Goal: Task Accomplishment & Management: Use online tool/utility

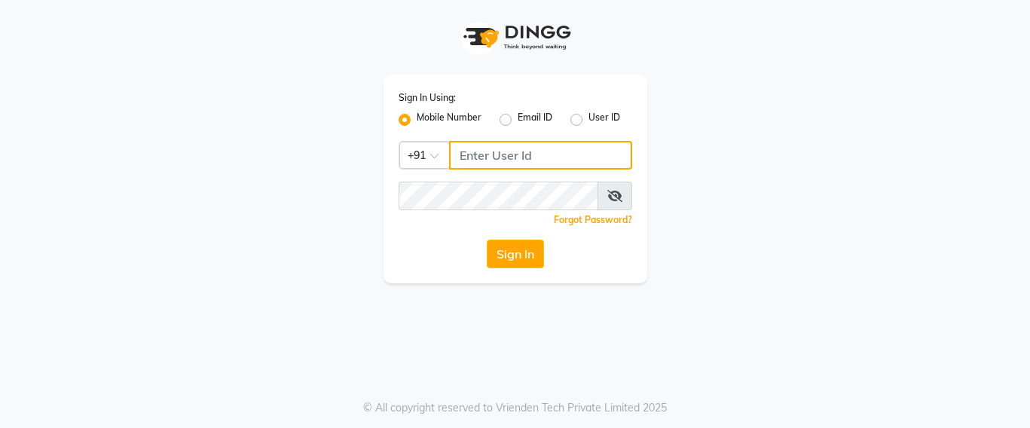
click at [463, 162] on input "Username" at bounding box center [540, 155] width 183 height 29
type input "7666797294"
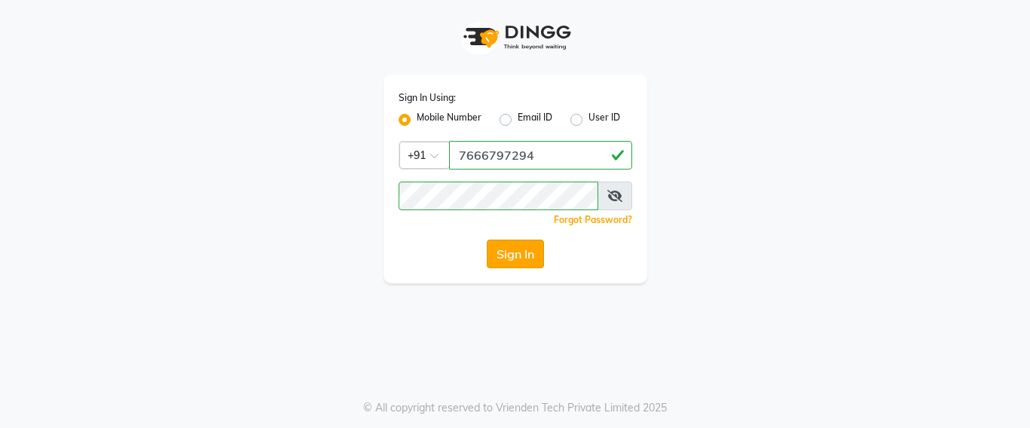
click at [508, 255] on button "Sign In" at bounding box center [515, 254] width 57 height 29
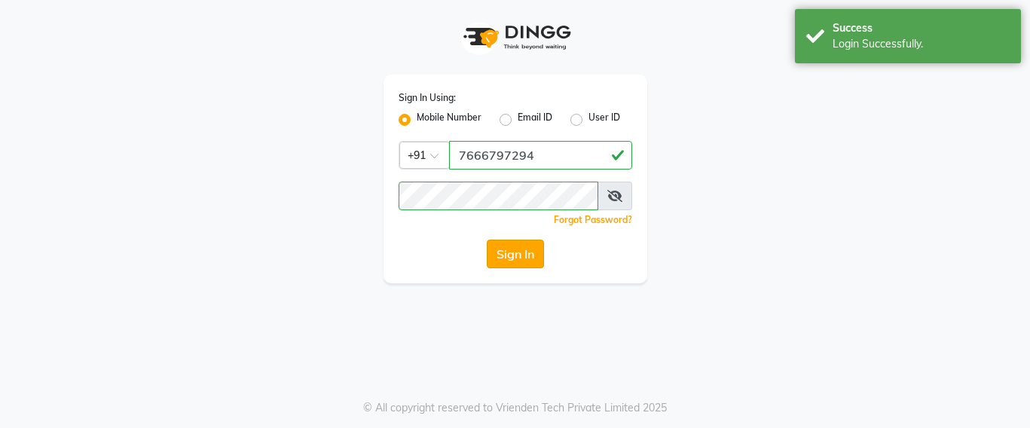
select select "service"
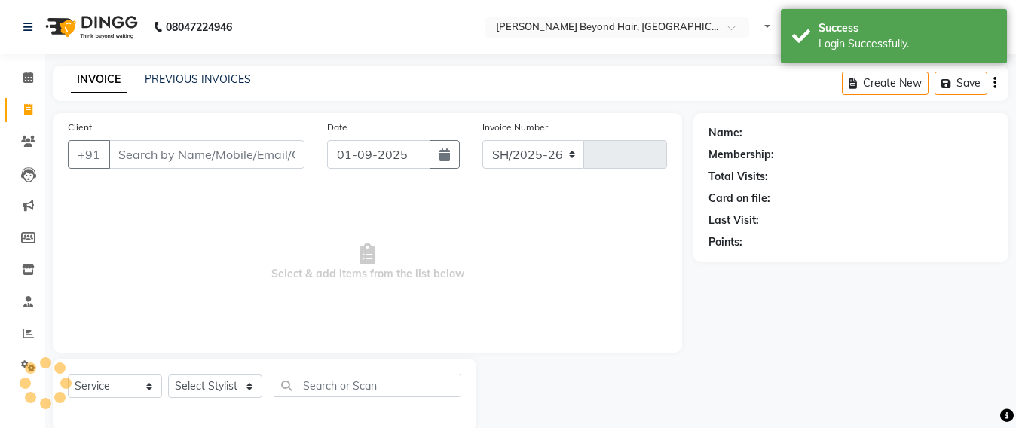
select select "en"
select select "6357"
type input "6353"
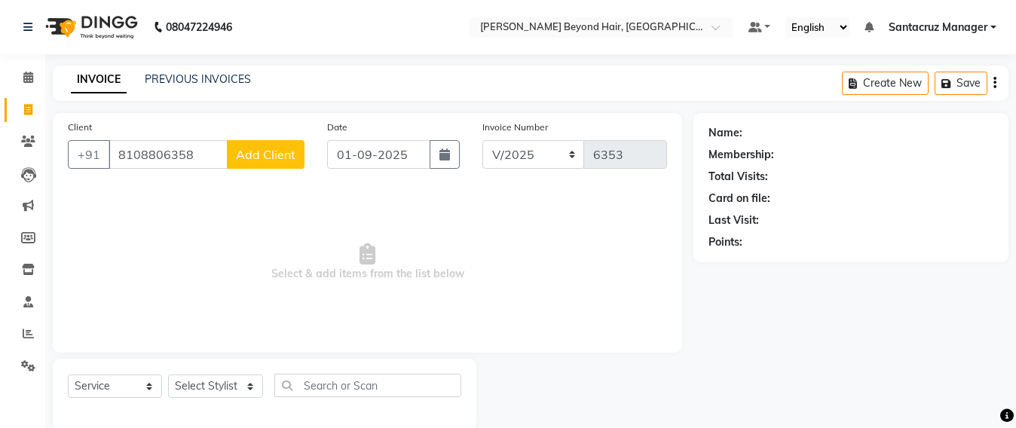
type input "8108806358"
click at [273, 164] on button "Add Client" at bounding box center [266, 154] width 78 height 29
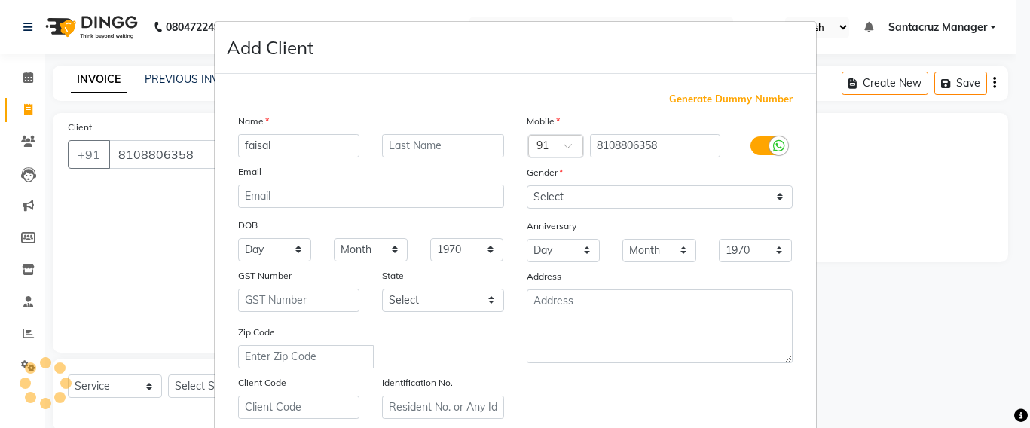
type input "faisal"
click at [726, 204] on select "Select Male Female Other Prefer Not To Say" at bounding box center [660, 196] width 266 height 23
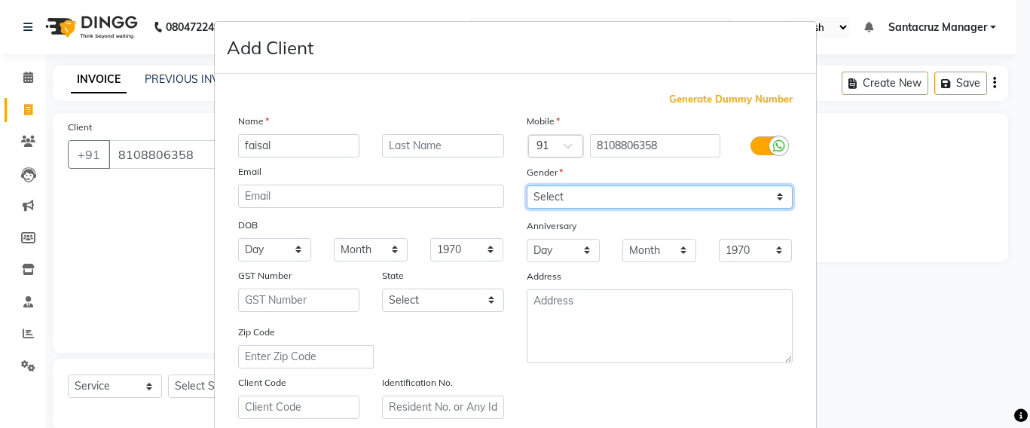
select select "[DEMOGRAPHIC_DATA]"
click at [527, 185] on select "Select Male Female Other Prefer Not To Say" at bounding box center [660, 196] width 266 height 23
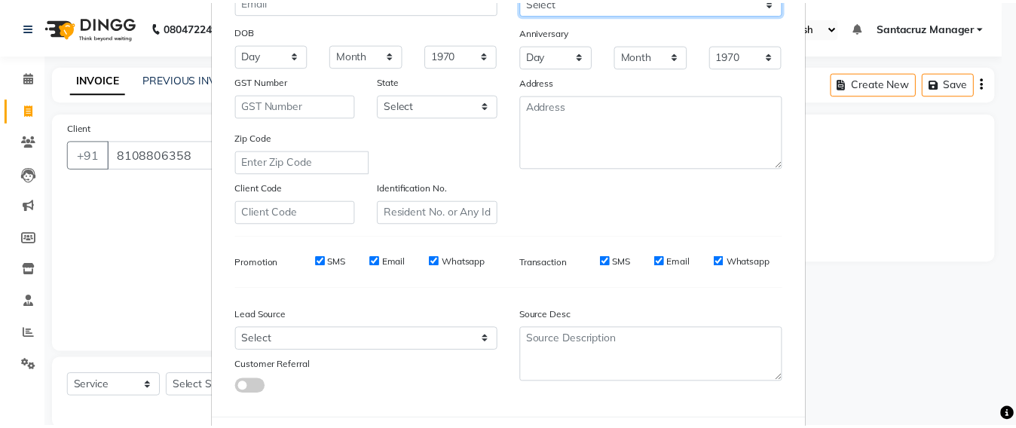
scroll to position [267, 0]
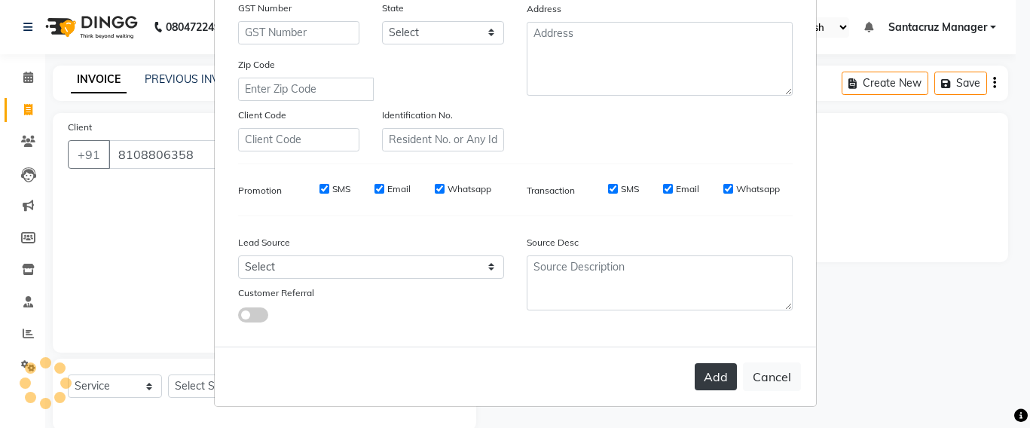
click at [700, 383] on button "Add" at bounding box center [716, 376] width 42 height 27
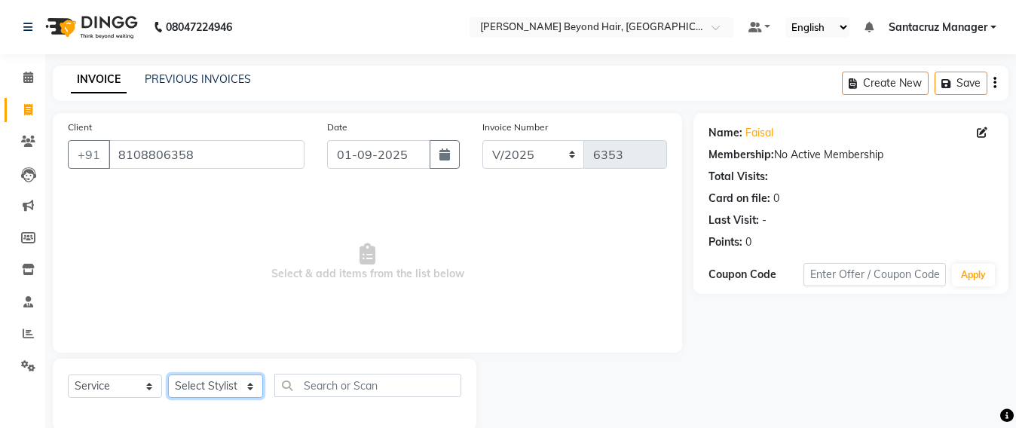
click at [209, 389] on select "Select Stylist Admin [PERSON_NAME] Sankat [PERSON_NAME] [PERSON_NAME] [PERSON_N…" at bounding box center [215, 385] width 95 height 23
select select "51588"
click at [168, 374] on select "Select Stylist Admin [PERSON_NAME] Sankat [PERSON_NAME] [PERSON_NAME] [PERSON_N…" at bounding box center [215, 385] width 95 height 23
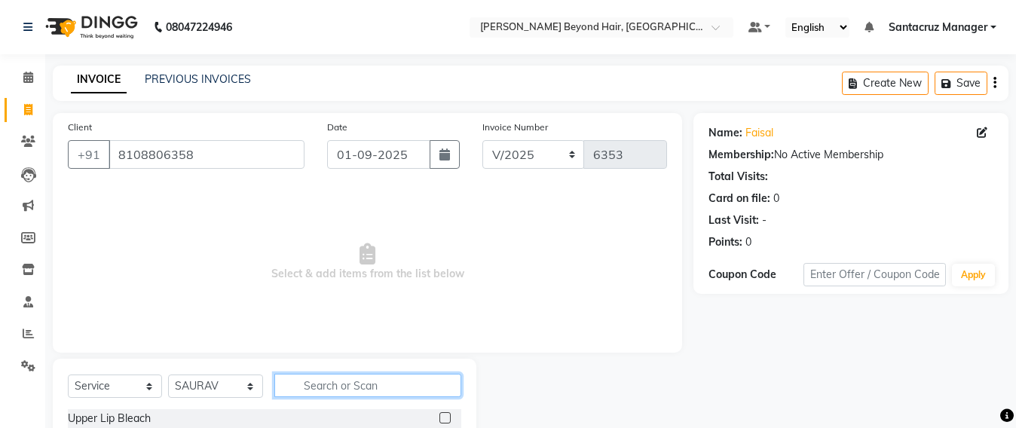
click at [308, 383] on input "text" at bounding box center [367, 385] width 187 height 23
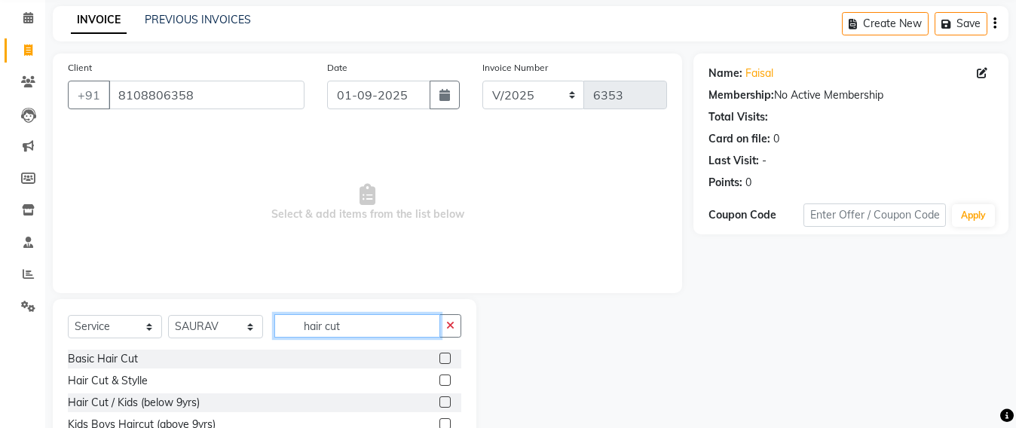
scroll to position [176, 0]
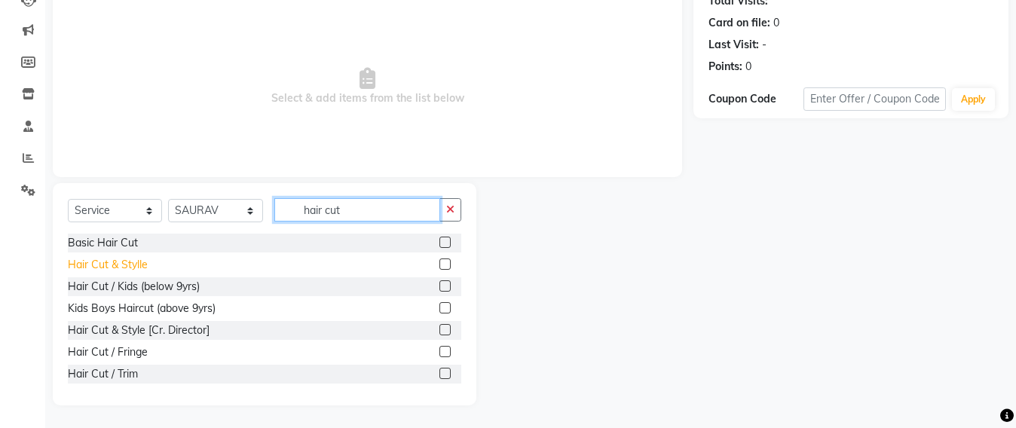
type input "hair cut"
click at [130, 266] on div "Hair Cut & Stylle" at bounding box center [108, 265] width 80 height 16
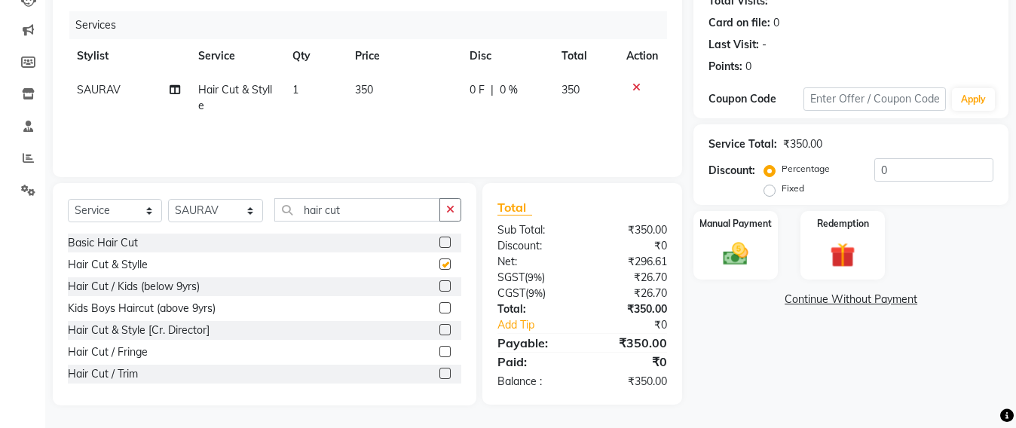
checkbox input "false"
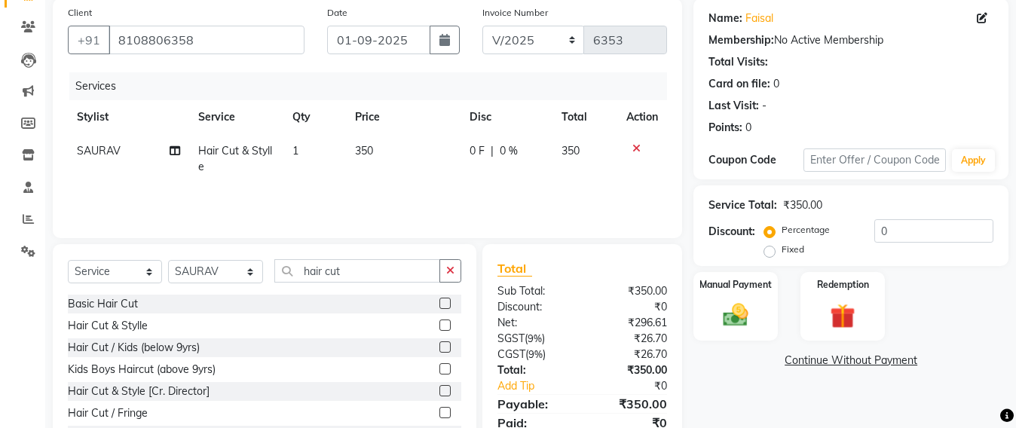
scroll to position [0, 0]
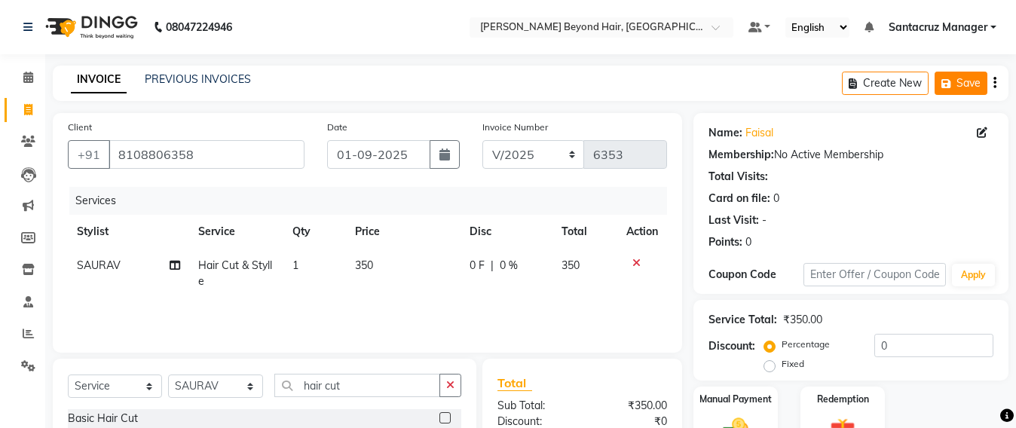
click at [968, 84] on button "Save" at bounding box center [960, 83] width 53 height 23
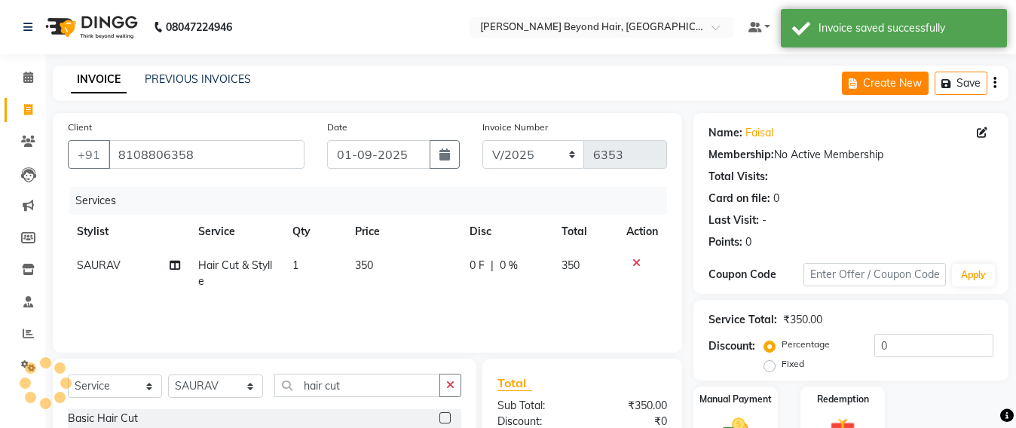
click at [866, 79] on div "Create New Save" at bounding box center [925, 83] width 167 height 35
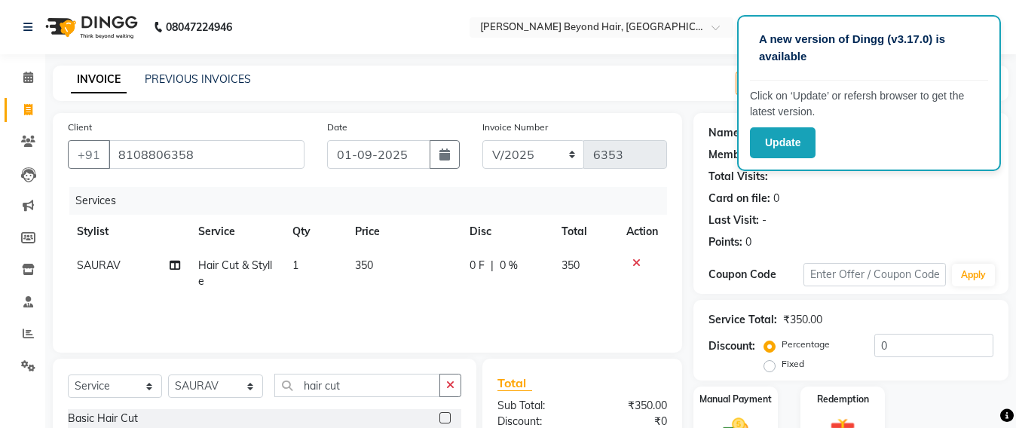
click at [658, 97] on div "INVOICE PREVIOUS INVOICES Create New Save Open Invoices" at bounding box center [530, 83] width 955 height 35
click at [762, 142] on button "Update" at bounding box center [783, 142] width 66 height 31
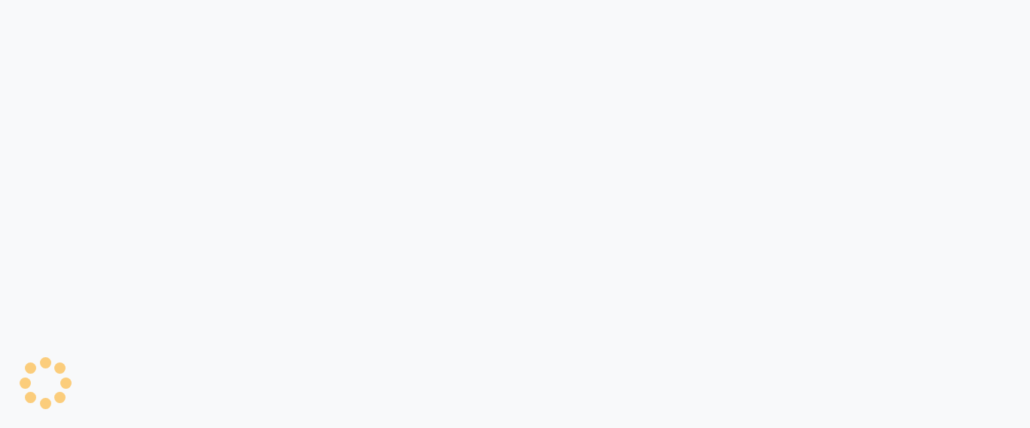
select select "service"
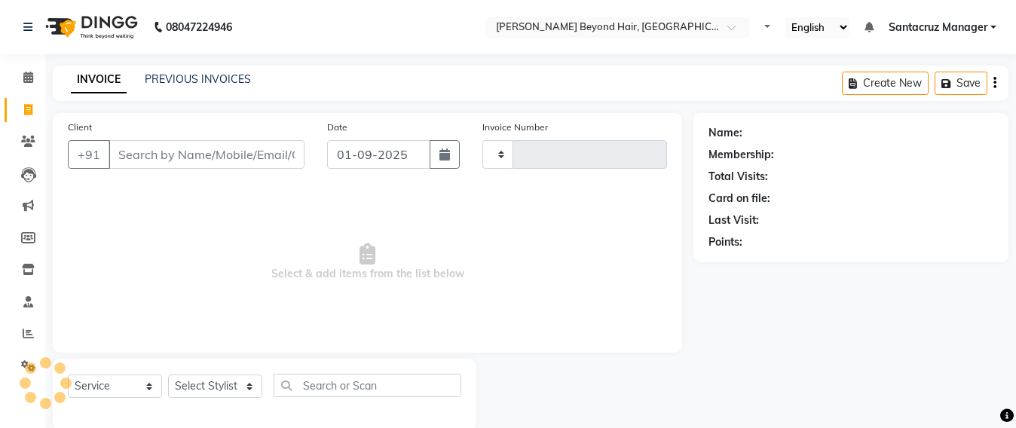
select select "en"
type input "6353"
select select "6357"
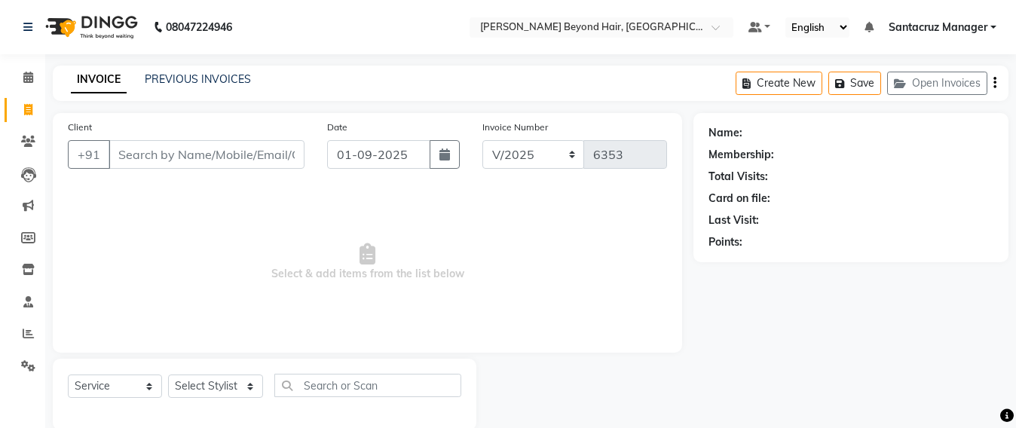
click at [993, 274] on div "Name: Membership: Total Visits: Card on file: Last Visit: Points:" at bounding box center [856, 271] width 326 height 317
drag, startPoint x: 118, startPoint y: 155, endPoint x: 264, endPoint y: 179, distance: 147.3
click at [118, 155] on input "Client" at bounding box center [206, 154] width 196 height 29
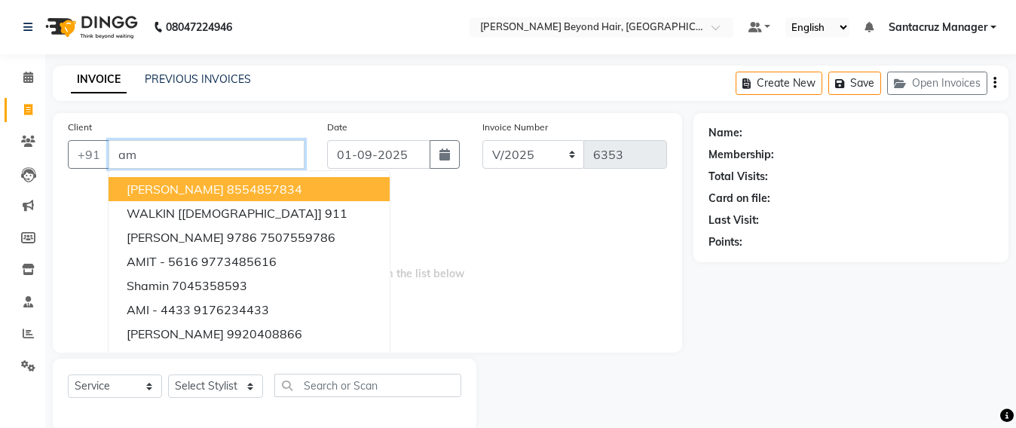
type input "a"
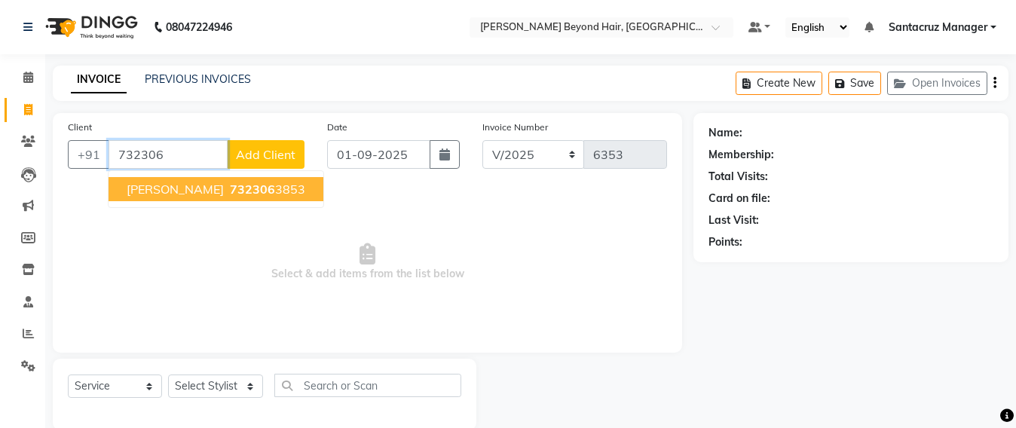
click at [230, 190] on span "732306" at bounding box center [252, 189] width 45 height 15
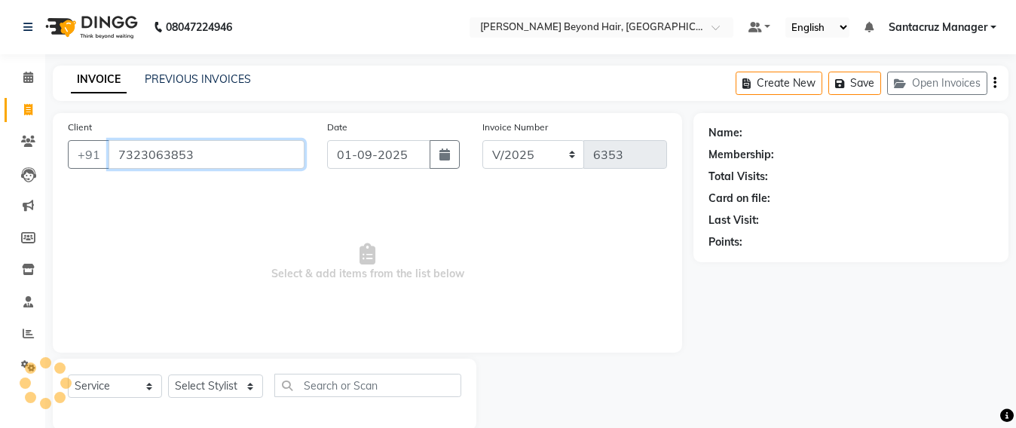
type input "7323063853"
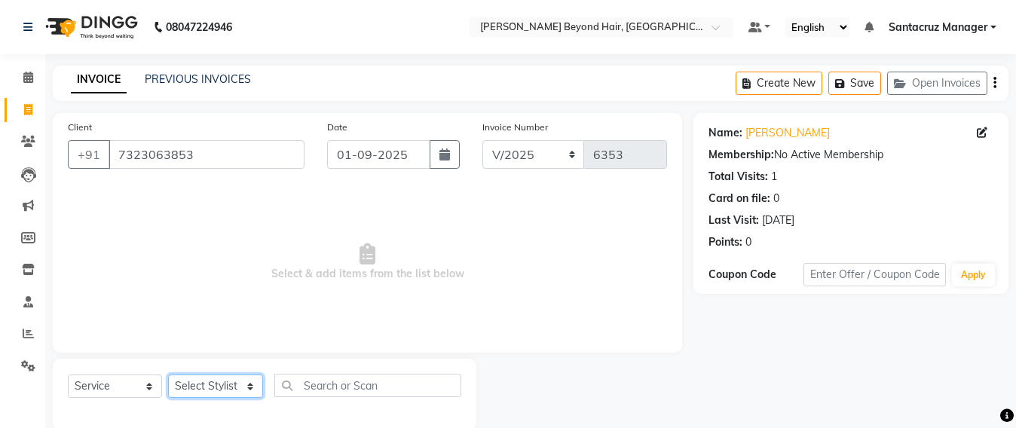
click at [196, 387] on select "Select Stylist Admin [PERSON_NAME] Sankat [PERSON_NAME] [PERSON_NAME] [PERSON_N…" at bounding box center [215, 385] width 95 height 23
select select "47537"
click at [168, 374] on select "Select Stylist Admin [PERSON_NAME] Sankat [PERSON_NAME] [PERSON_NAME] [PERSON_N…" at bounding box center [215, 385] width 95 height 23
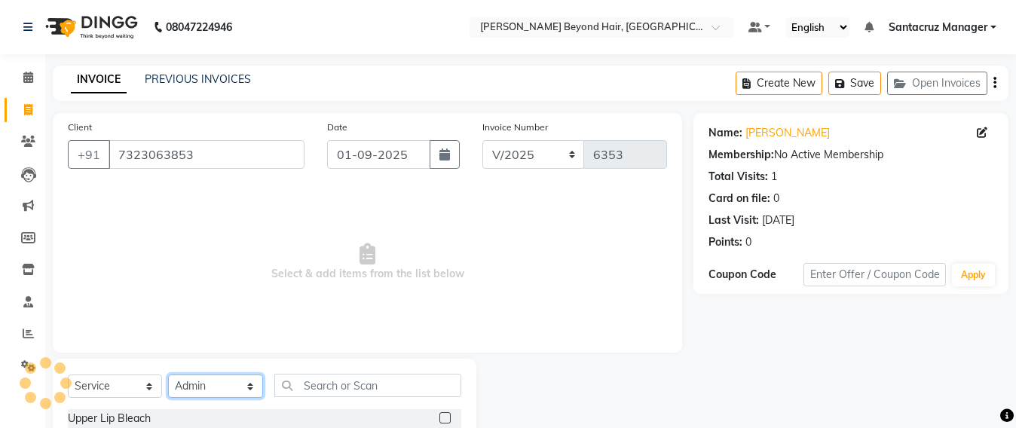
click at [230, 380] on select "Select Stylist Admin [PERSON_NAME] Sankat [PERSON_NAME] [PERSON_NAME] [PERSON_N…" at bounding box center [215, 385] width 95 height 23
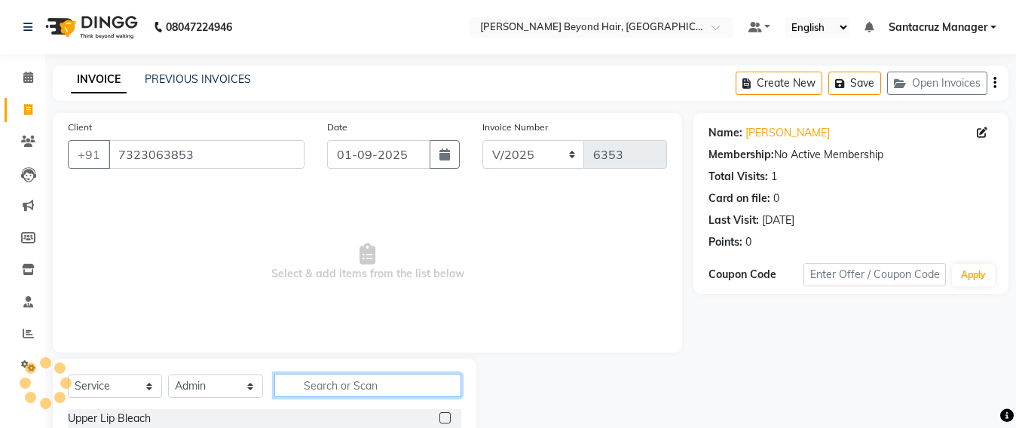
click at [350, 390] on input "text" at bounding box center [367, 385] width 187 height 23
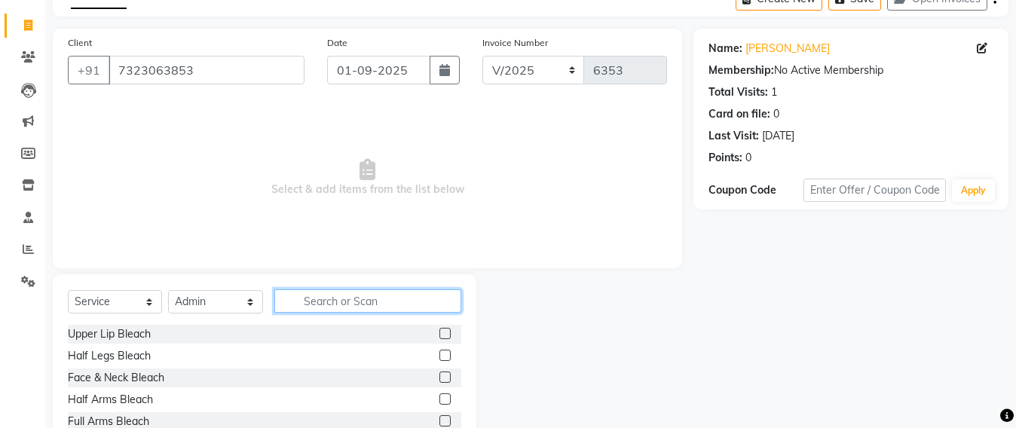
scroll to position [94, 0]
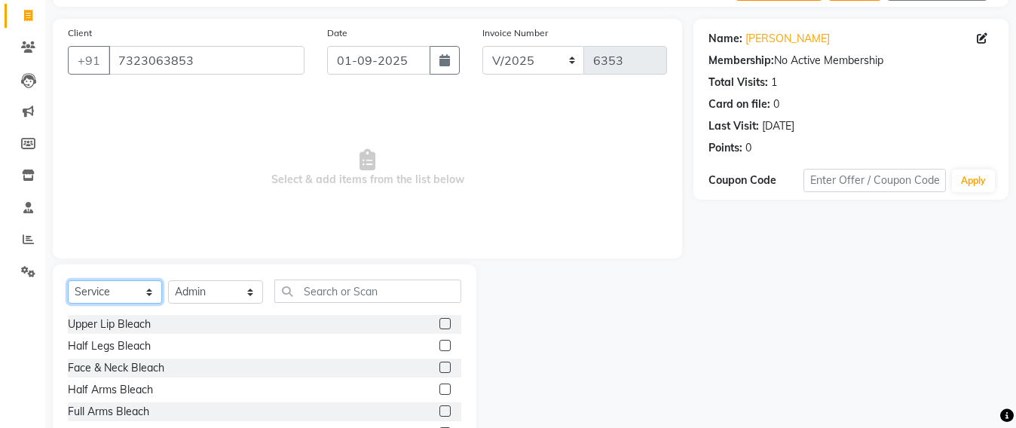
drag, startPoint x: 94, startPoint y: 298, endPoint x: 93, endPoint y: 283, distance: 14.4
click at [94, 298] on select "Select Service Product Membership Package Voucher Prepaid Gift Card" at bounding box center [115, 291] width 94 height 23
select select "P"
click at [68, 280] on select "Select Service Product Membership Package Voucher Prepaid Gift Card" at bounding box center [115, 291] width 94 height 23
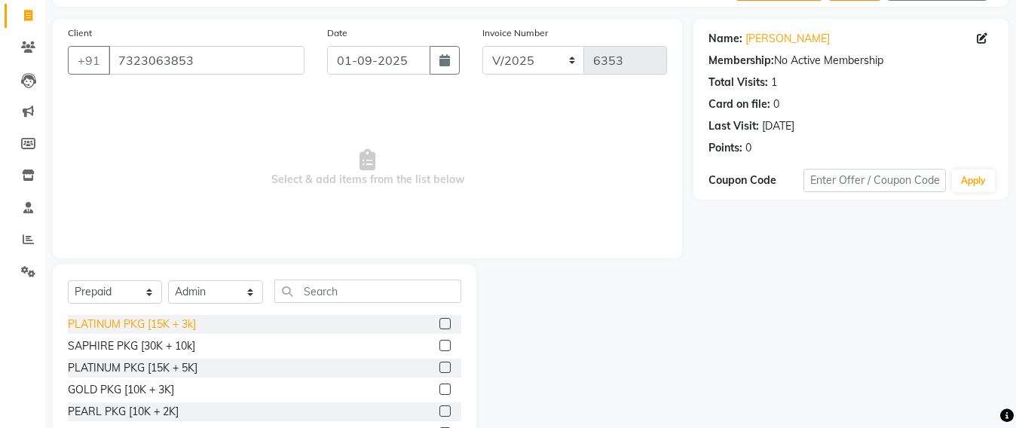
click at [150, 319] on div "PLATINUM PKG [15K + 3k]" at bounding box center [132, 324] width 128 height 16
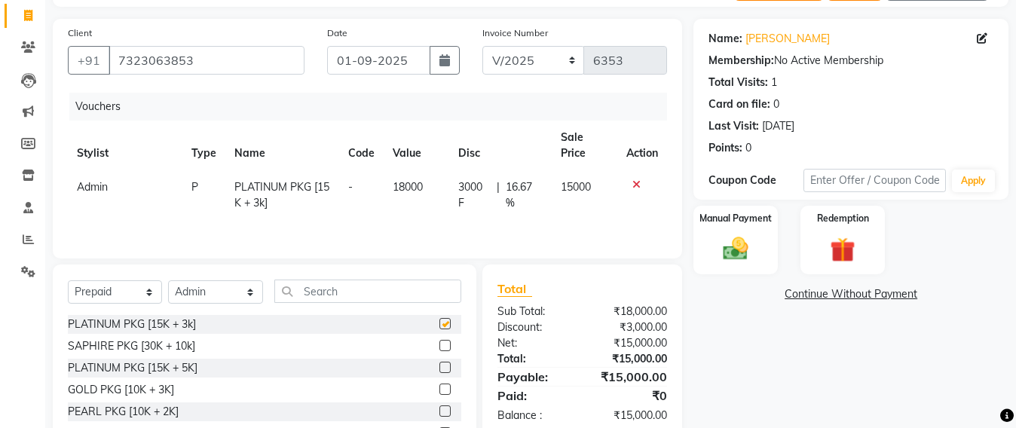
checkbox input "false"
click at [739, 252] on img at bounding box center [735, 249] width 42 height 30
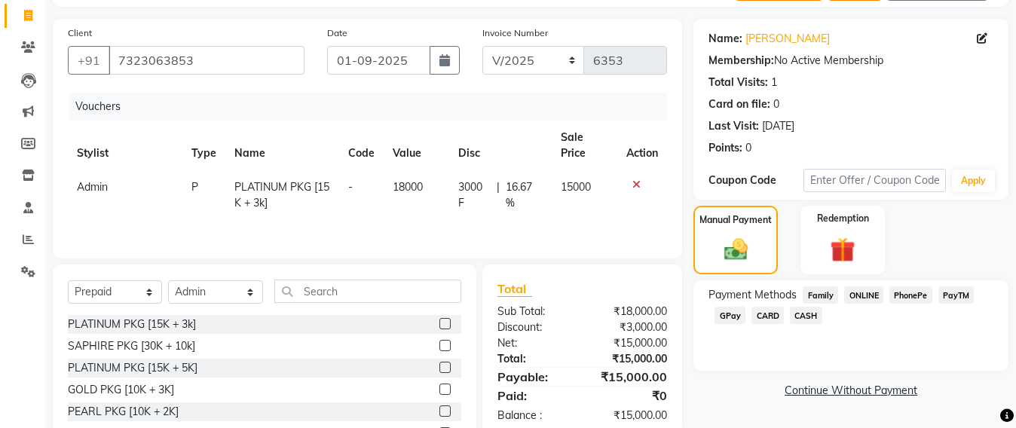
click at [771, 319] on span "CARD" at bounding box center [767, 315] width 32 height 17
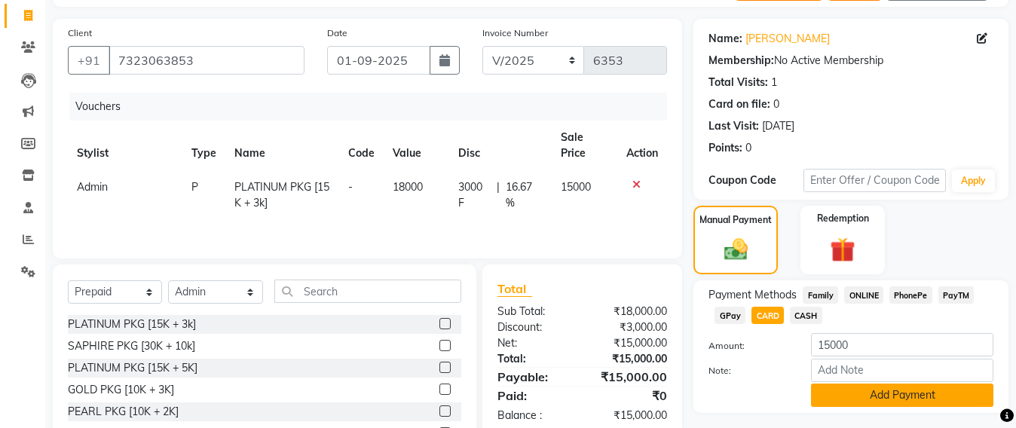
click at [849, 400] on button "Add Payment" at bounding box center [902, 394] width 182 height 23
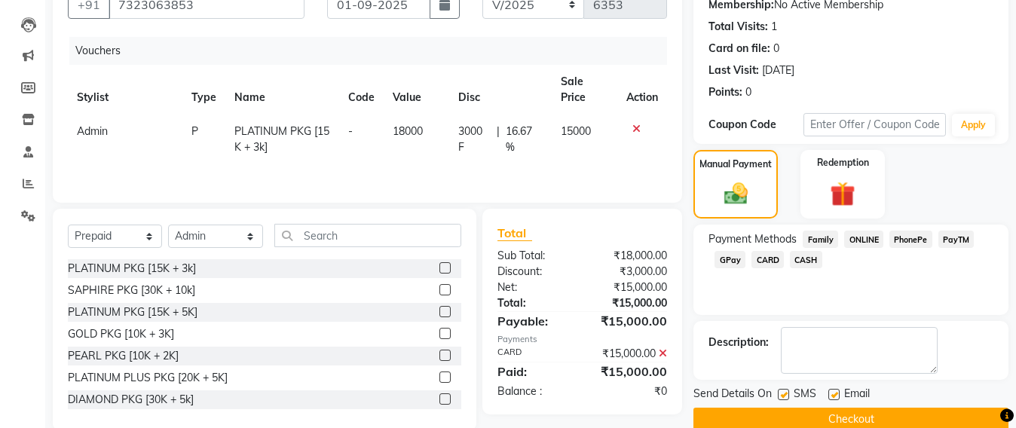
scroll to position [179, 0]
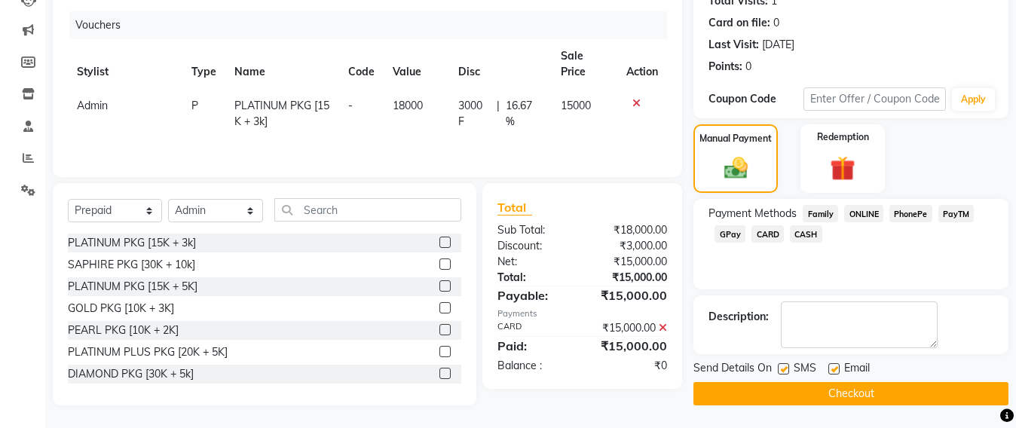
click at [849, 400] on button "Checkout" at bounding box center [850, 393] width 315 height 23
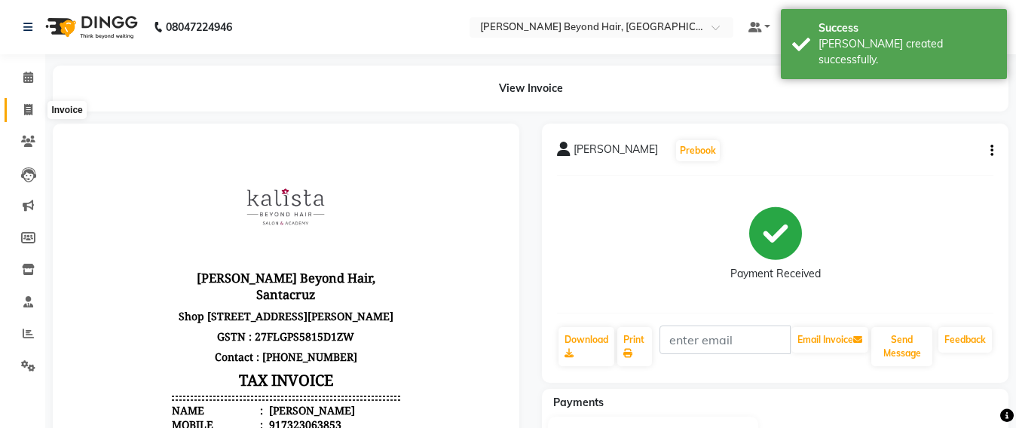
click at [19, 108] on span at bounding box center [28, 110] width 26 height 17
select select "service"
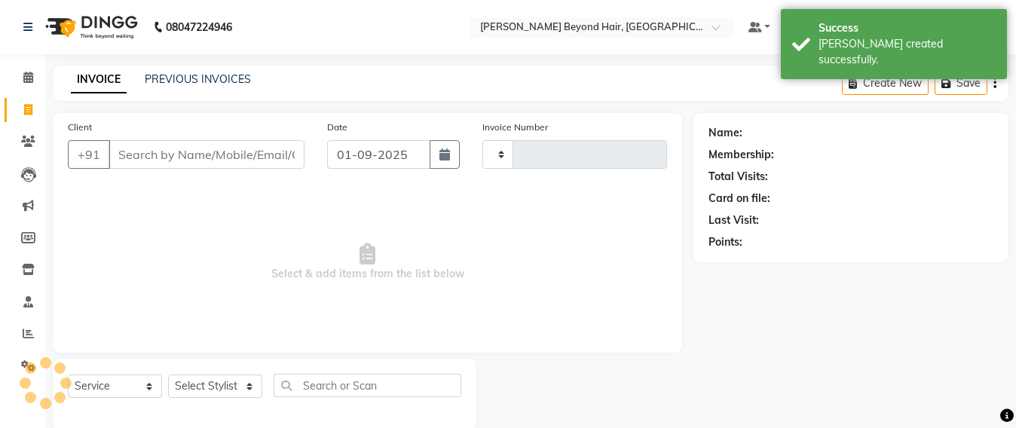
scroll to position [25, 0]
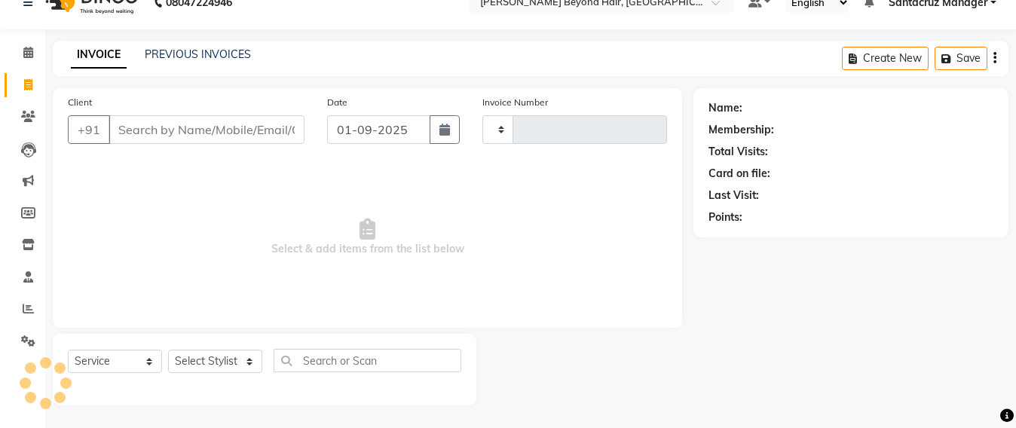
type input "A"
type input "6354"
select select "6357"
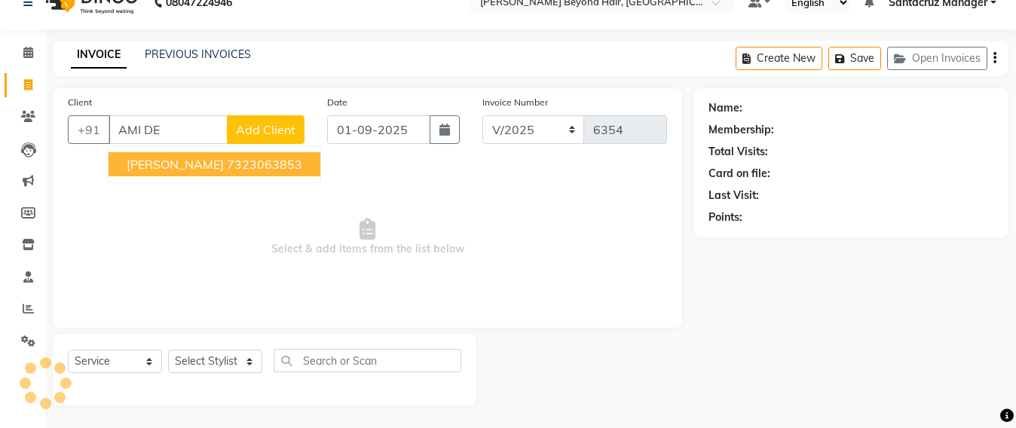
click at [228, 160] on ngb-highlight "7323063853" at bounding box center [264, 164] width 75 height 15
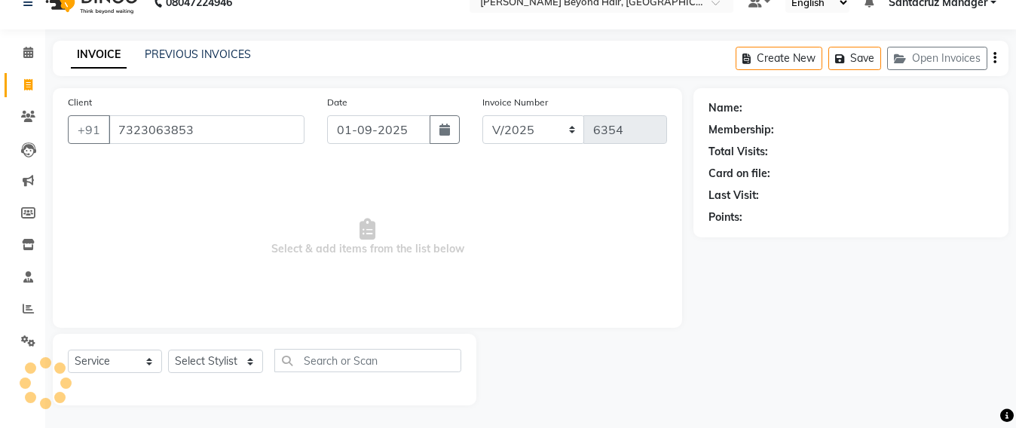
type input "7323063853"
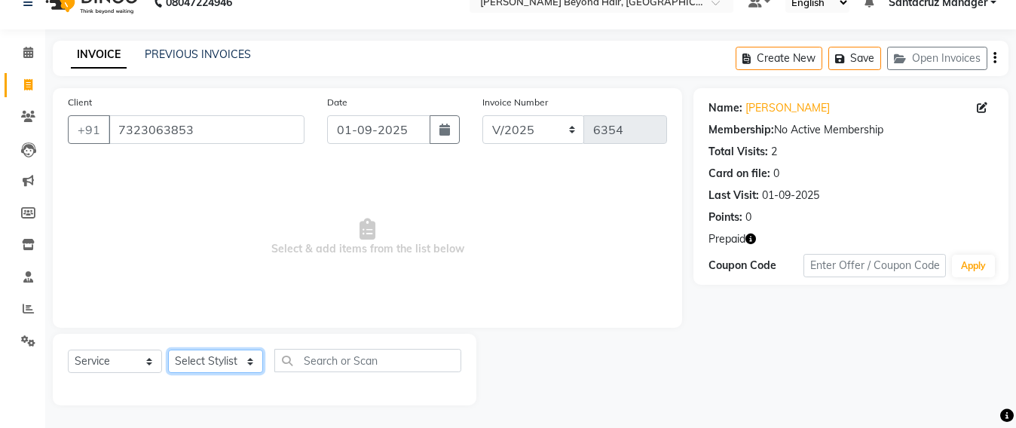
click at [204, 360] on select "Select Stylist Admin [PERSON_NAME] Sankat [PERSON_NAME] [PERSON_NAME] [PERSON_N…" at bounding box center [215, 361] width 95 height 23
select select "84296"
click at [168, 350] on select "Select Stylist Admin [PERSON_NAME] Sankat [PERSON_NAME] [PERSON_NAME] [PERSON_N…" at bounding box center [215, 361] width 95 height 23
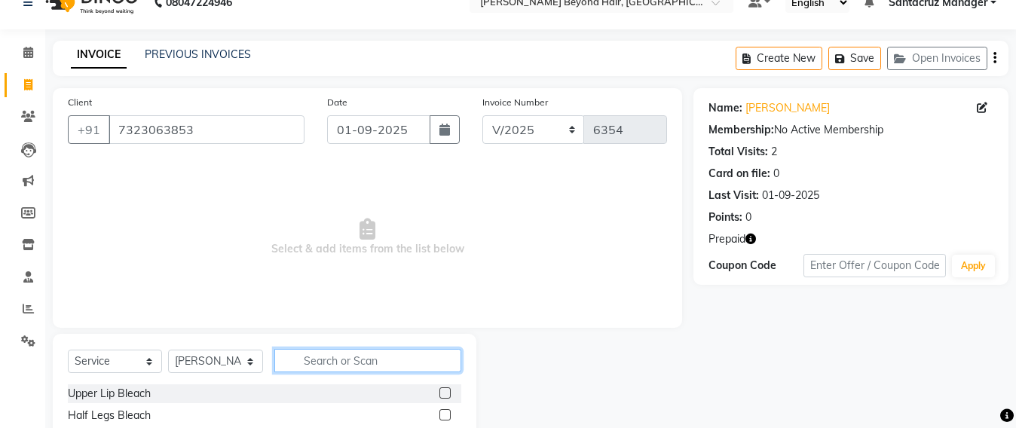
click at [324, 360] on input "text" at bounding box center [367, 360] width 187 height 23
type input "WASH"
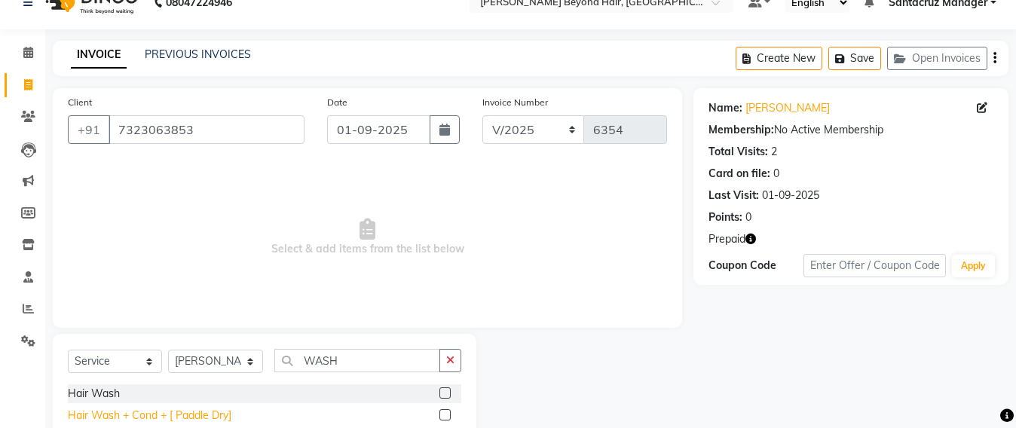
click at [202, 410] on div "Hair Wash + Cond + [ Paddle Dry]" at bounding box center [149, 416] width 163 height 16
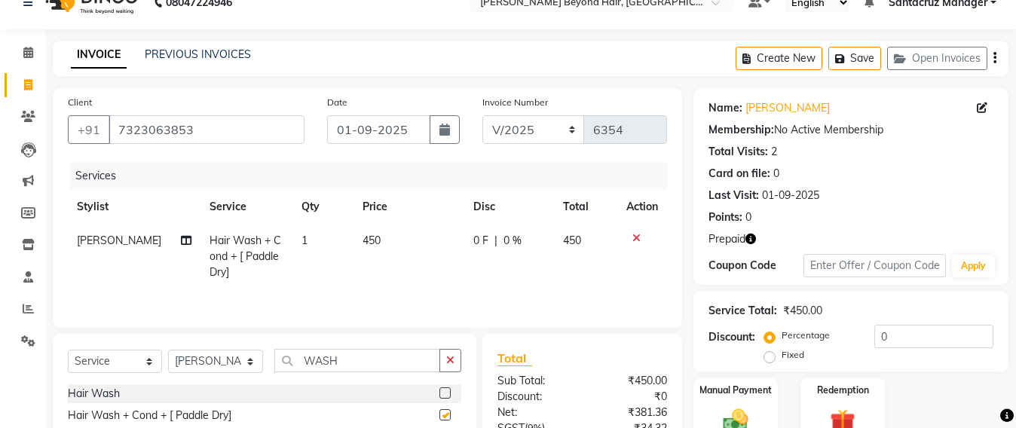
checkbox input "false"
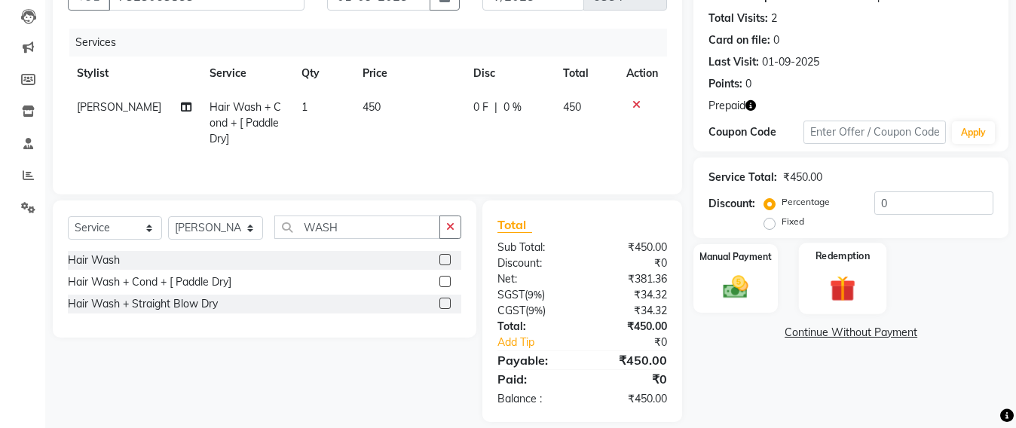
scroll to position [178, 0]
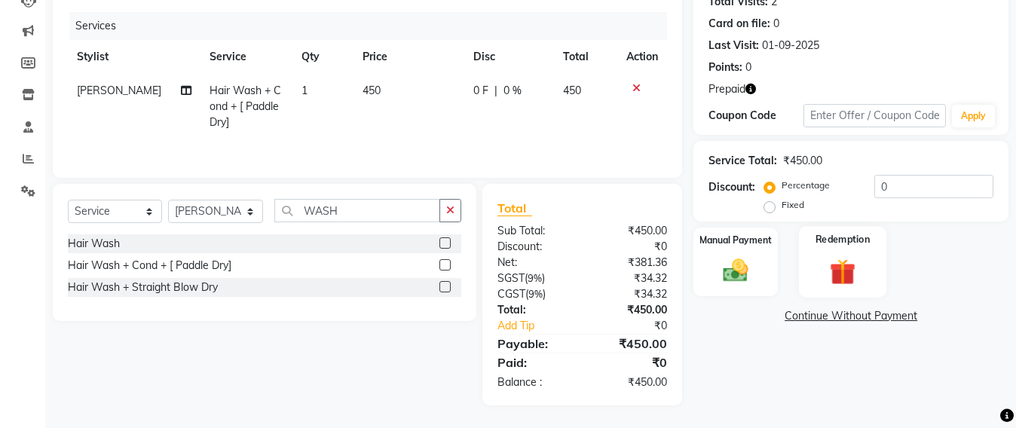
click at [846, 270] on img at bounding box center [842, 271] width 42 height 32
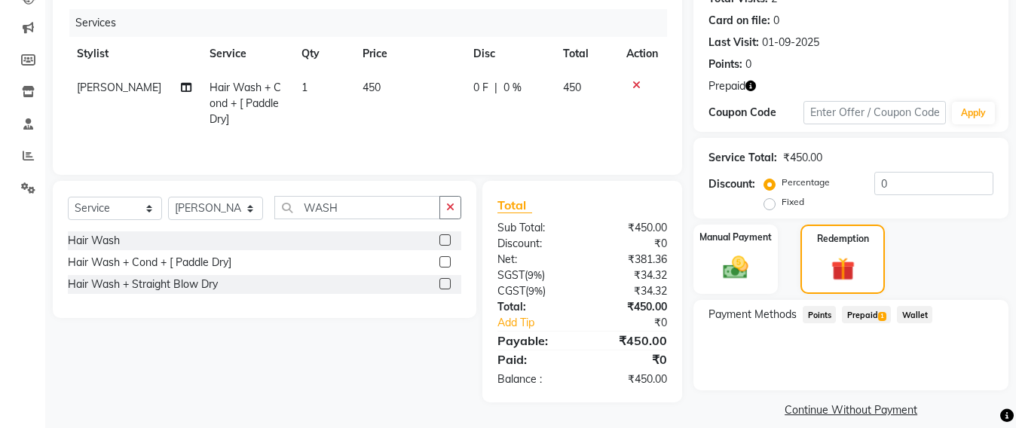
click at [879, 310] on span "Prepaid 1" at bounding box center [866, 314] width 49 height 17
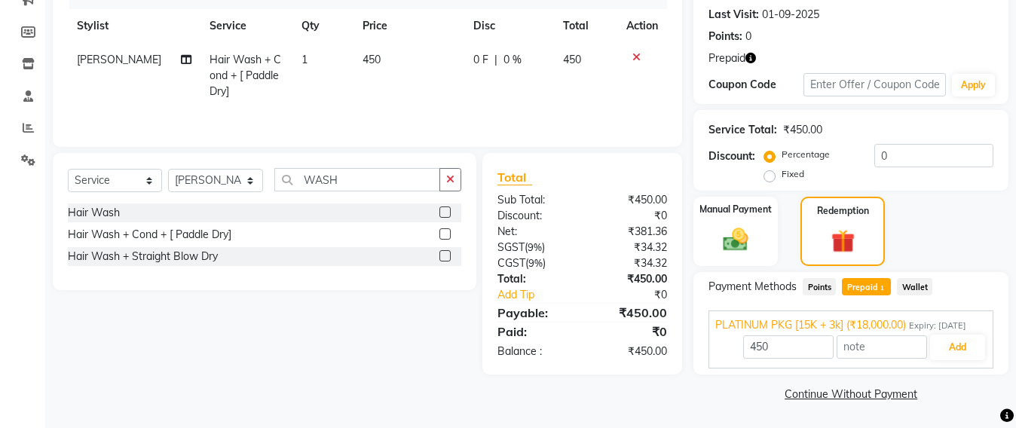
scroll to position [222, 0]
click at [967, 344] on button "Add" at bounding box center [957, 348] width 55 height 26
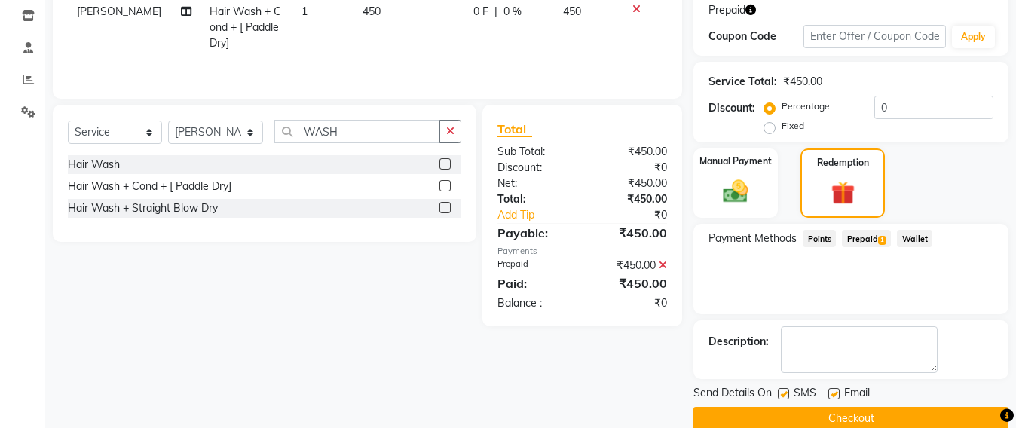
scroll to position [279, 0]
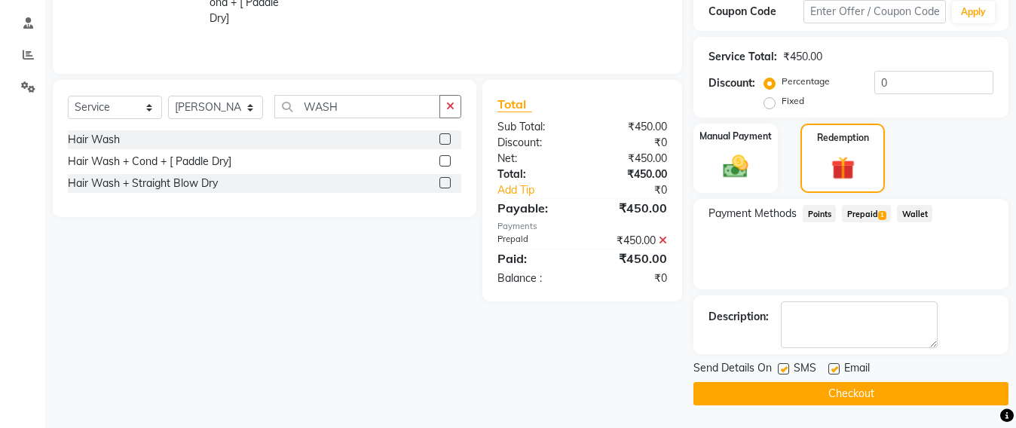
click at [855, 387] on button "Checkout" at bounding box center [850, 393] width 315 height 23
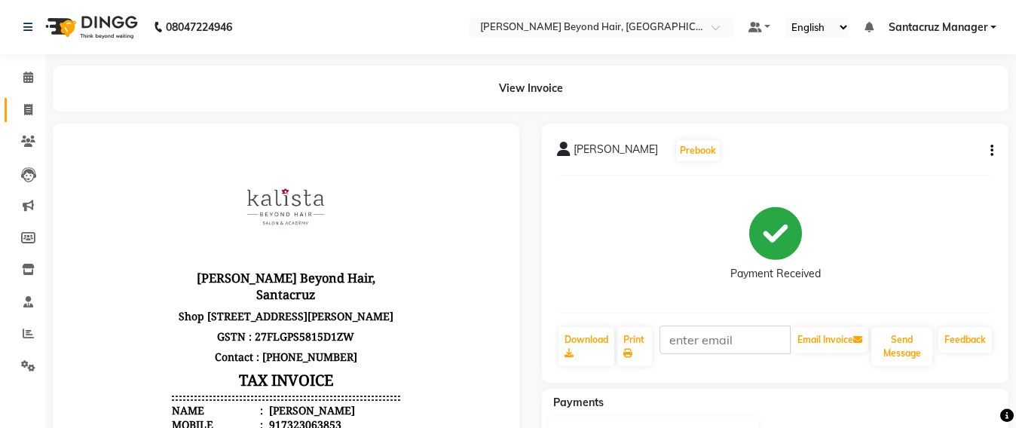
click at [14, 116] on link "Invoice" at bounding box center [23, 110] width 36 height 25
select select "service"
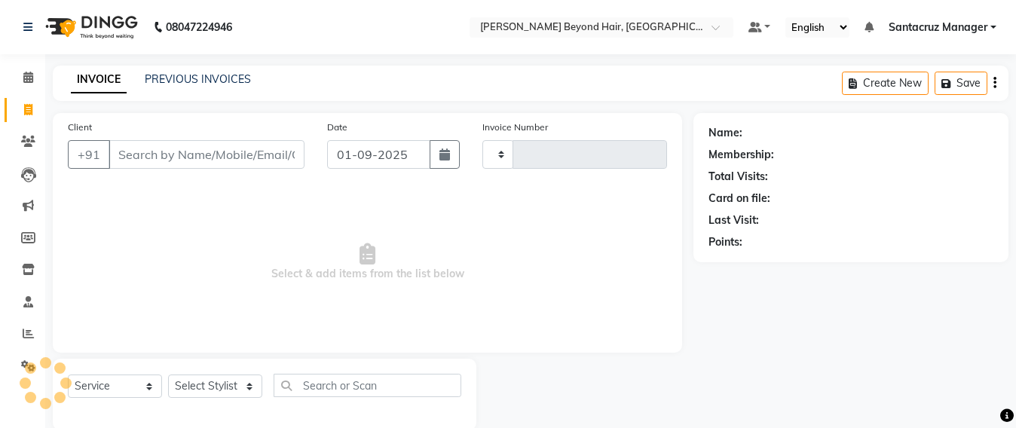
scroll to position [25, 0]
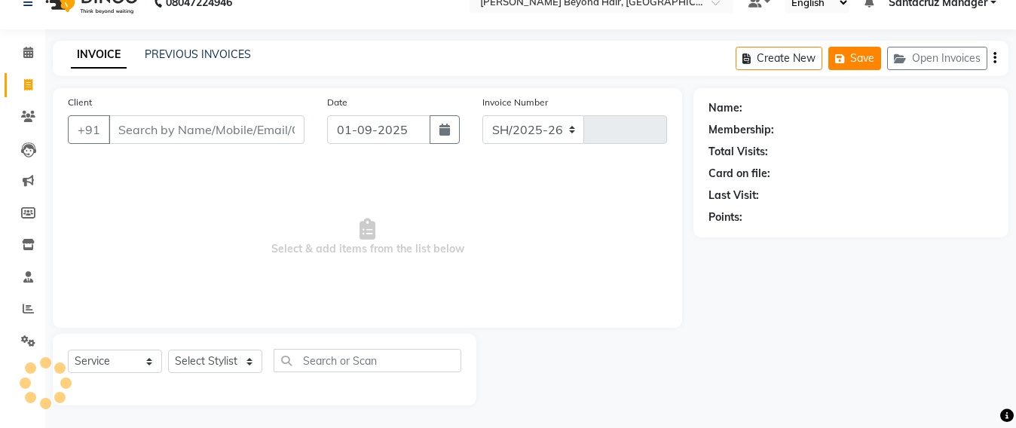
select select "6357"
type input "6355"
click at [965, 60] on button "Open Invoices" at bounding box center [937, 58] width 100 height 23
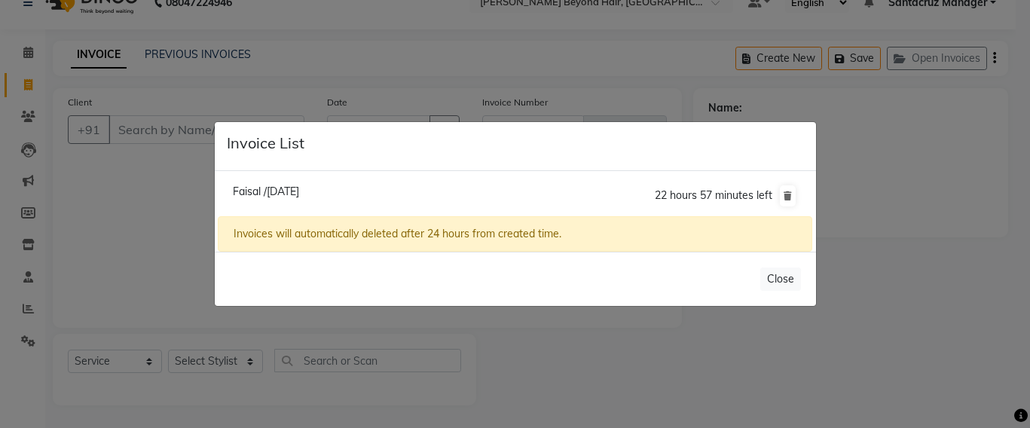
click at [299, 190] on span "Faisal /[DATE]" at bounding box center [266, 192] width 66 height 14
type input "8108806358"
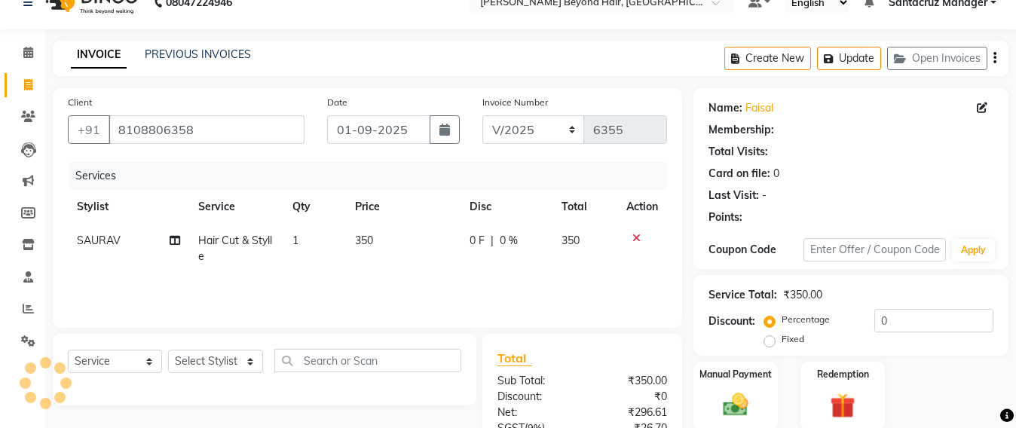
click at [377, 246] on td "350" at bounding box center [403, 249] width 115 height 50
select select "51588"
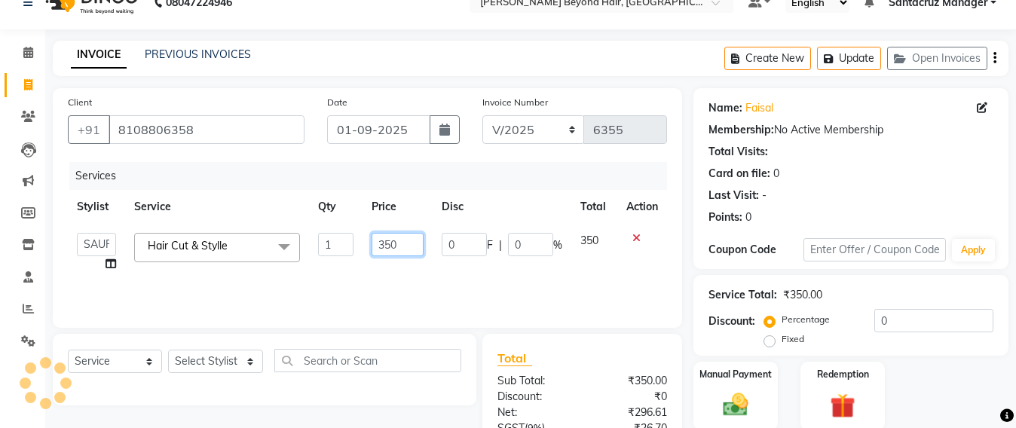
click at [408, 234] on input "350" at bounding box center [397, 244] width 52 height 23
type input "3"
type input "500"
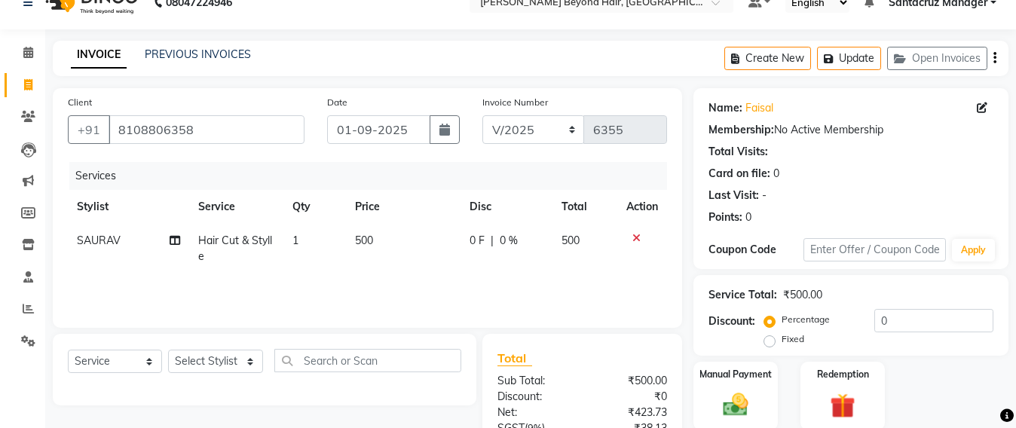
click at [426, 281] on div "Services Stylist Service Qty Price Disc Total Action [PERSON_NAME] Hair Cut & S…" at bounding box center [367, 237] width 599 height 151
click at [233, 365] on select "Select Stylist Admin [PERSON_NAME] Sankat [PERSON_NAME] [PERSON_NAME] [PERSON_N…" at bounding box center [215, 361] width 95 height 23
select select "51588"
click at [168, 350] on select "Select Stylist Admin [PERSON_NAME] Sankat [PERSON_NAME] [PERSON_NAME] [PERSON_N…" at bounding box center [215, 361] width 95 height 23
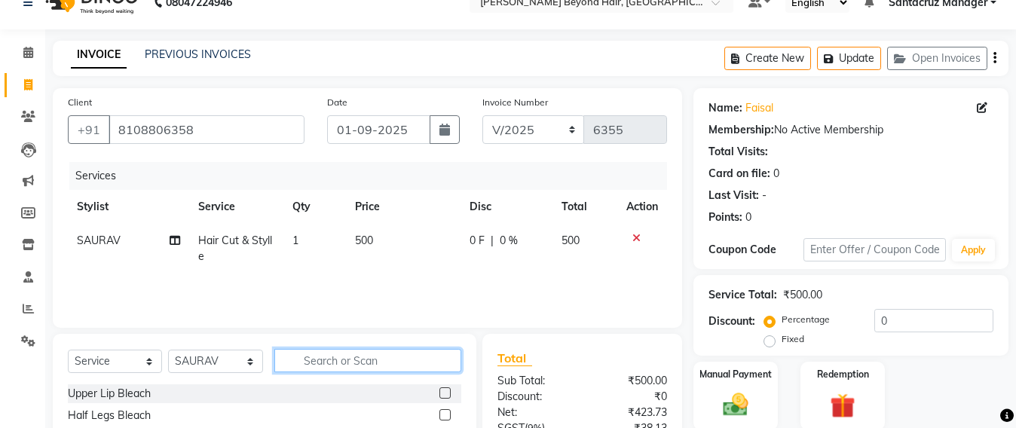
click at [304, 359] on input "text" at bounding box center [367, 360] width 187 height 23
type input "WAS"
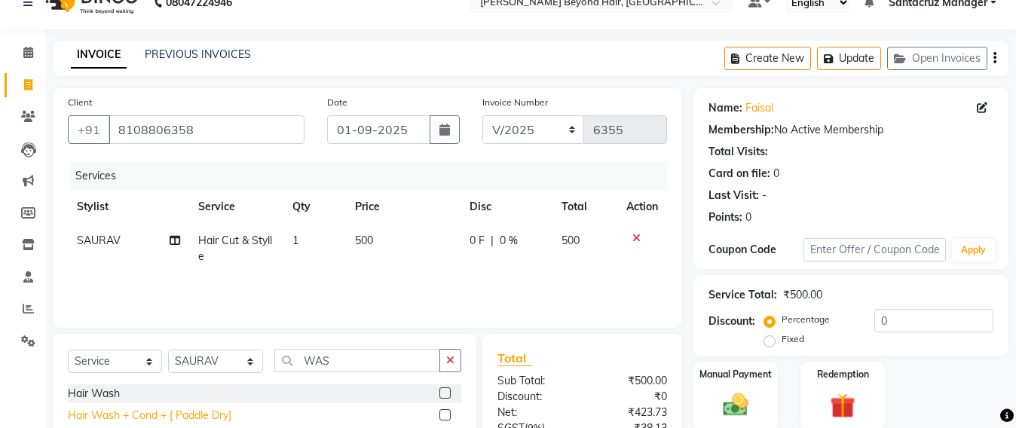
click at [212, 408] on div "Hair Wash + Cond + [ Paddle Dry]" at bounding box center [149, 416] width 163 height 16
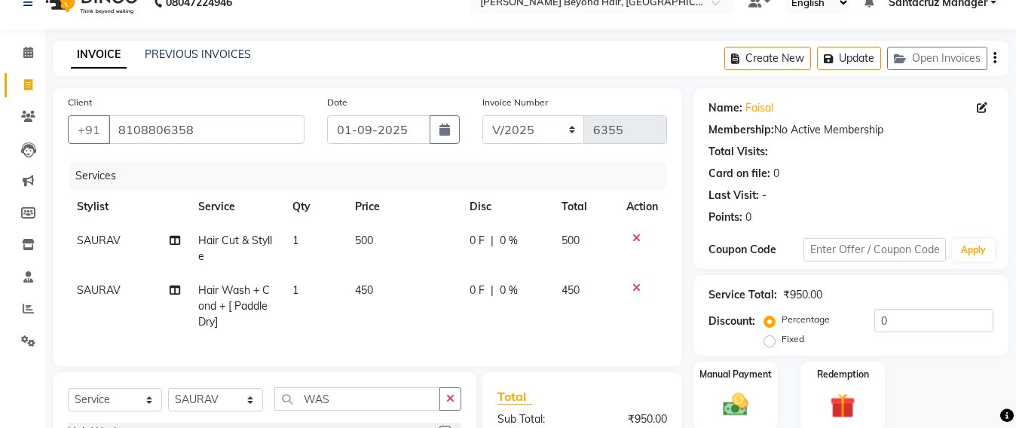
checkbox input "false"
click at [636, 290] on icon at bounding box center [636, 288] width 8 height 11
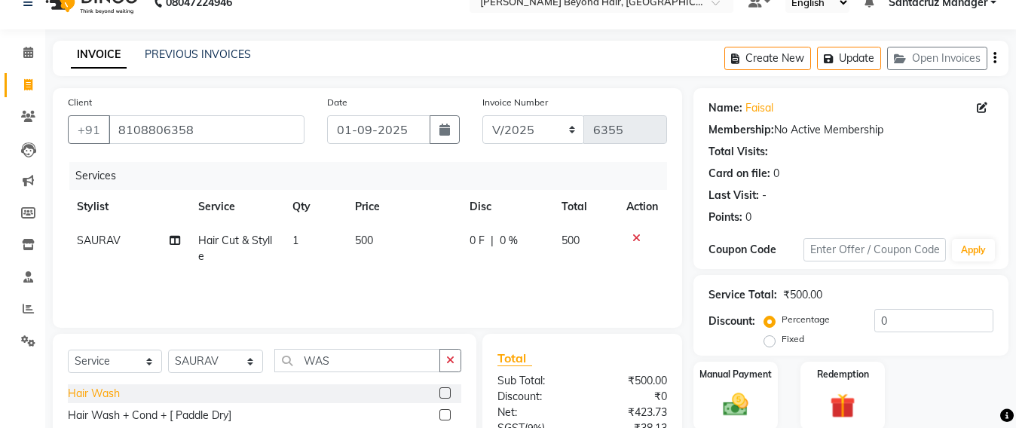
click at [115, 401] on div "Hair Wash" at bounding box center [94, 394] width 52 height 16
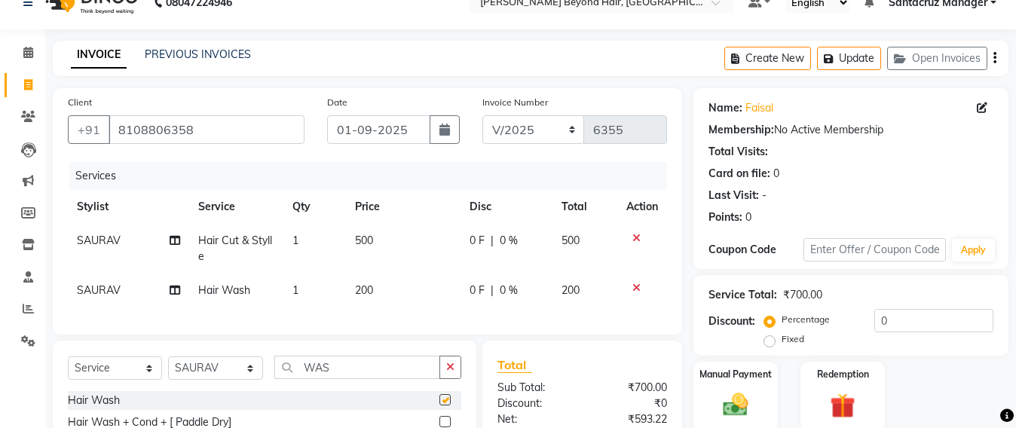
checkbox input "false"
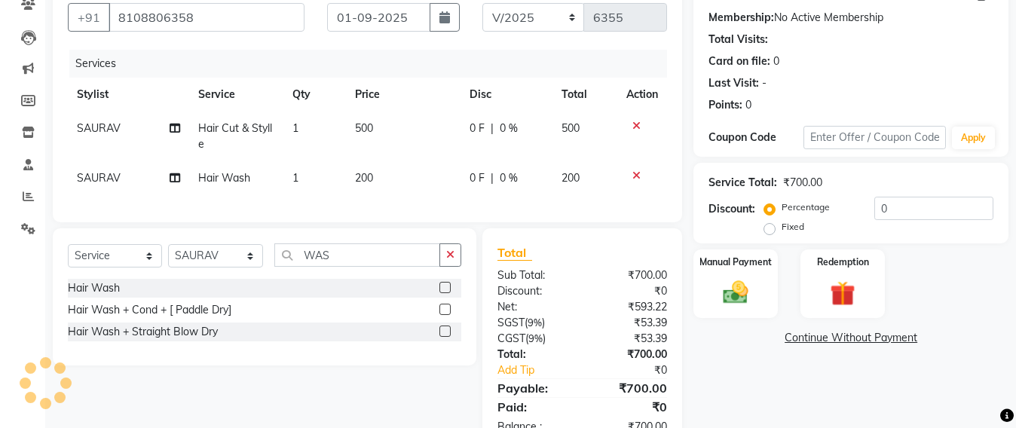
scroll to position [196, 0]
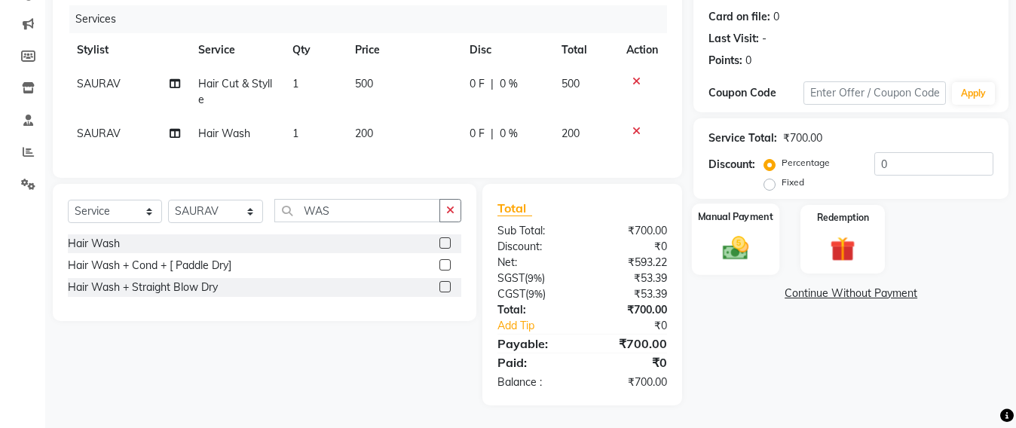
click at [743, 234] on img at bounding box center [735, 248] width 42 height 30
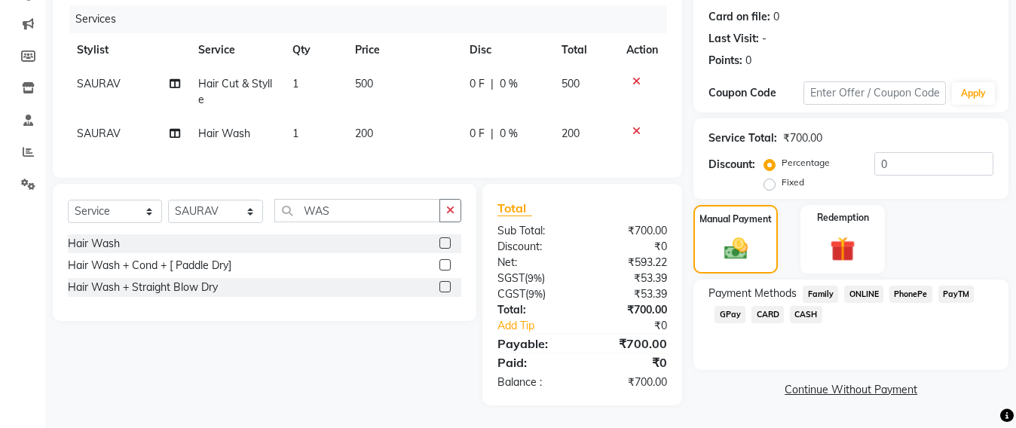
click at [725, 306] on span "GPay" at bounding box center [729, 314] width 31 height 17
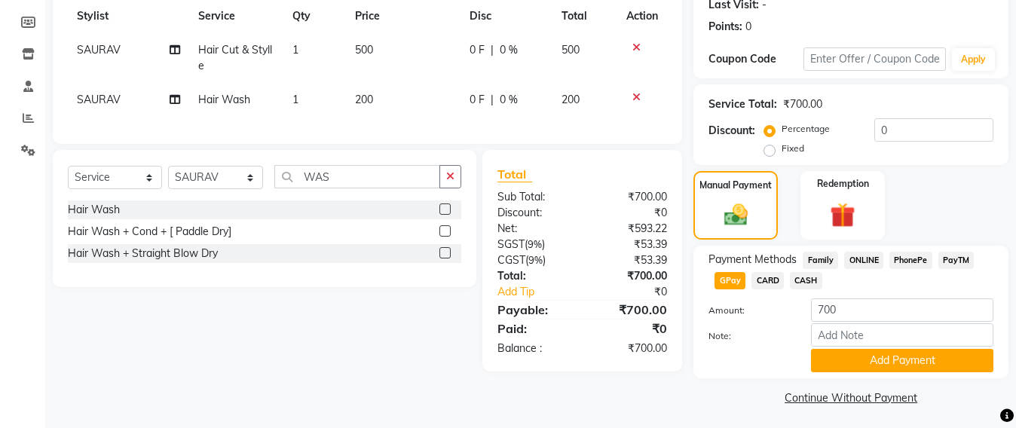
scroll to position [219, 0]
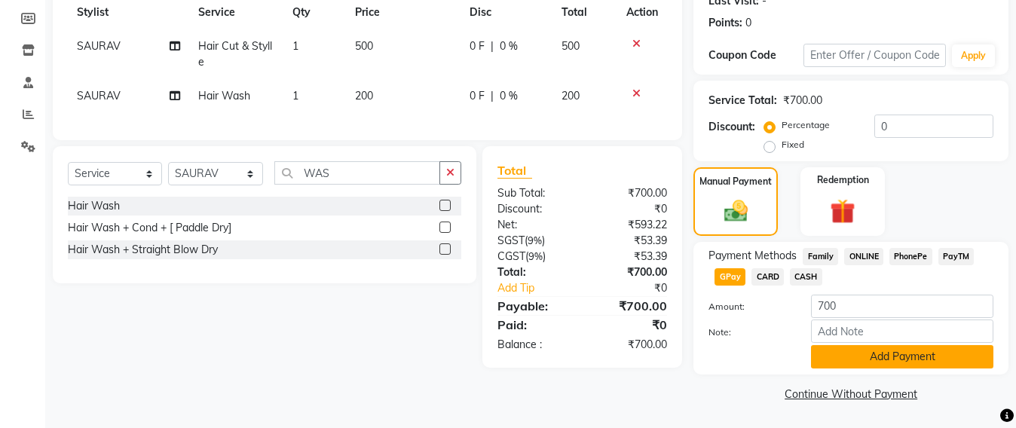
click at [870, 356] on button "Add Payment" at bounding box center [902, 356] width 182 height 23
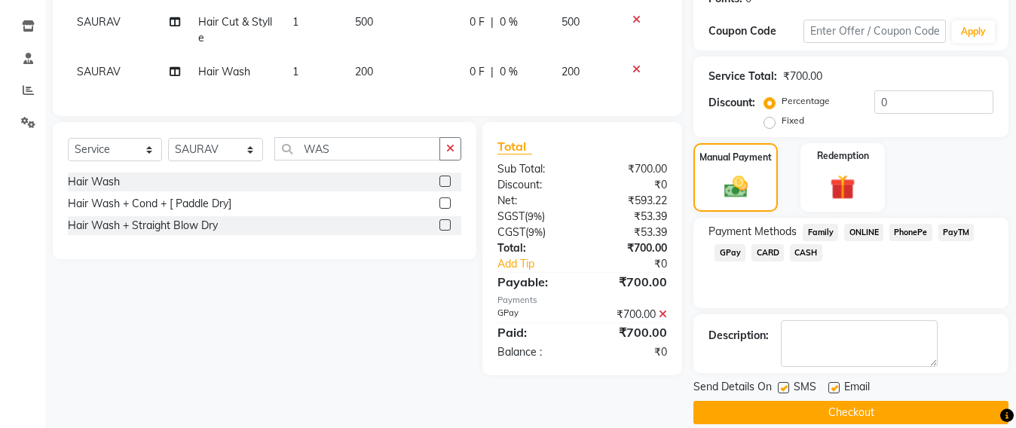
scroll to position [262, 0]
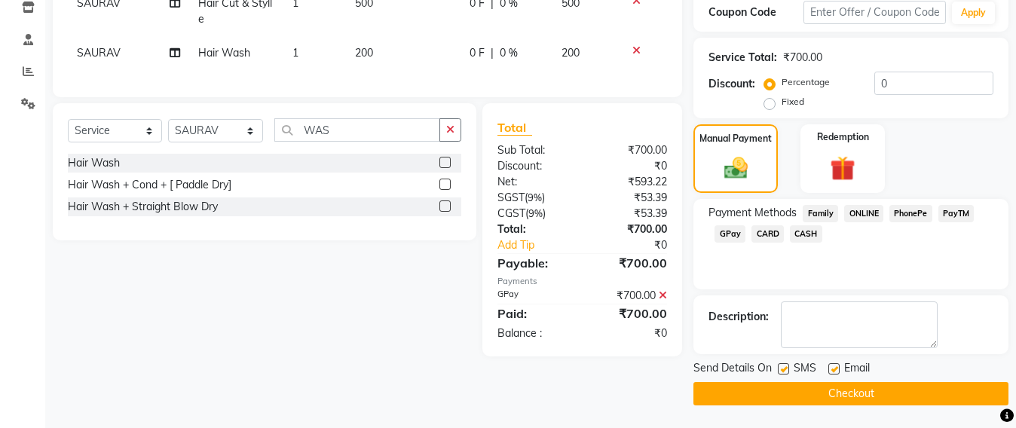
click at [854, 388] on button "Checkout" at bounding box center [850, 393] width 315 height 23
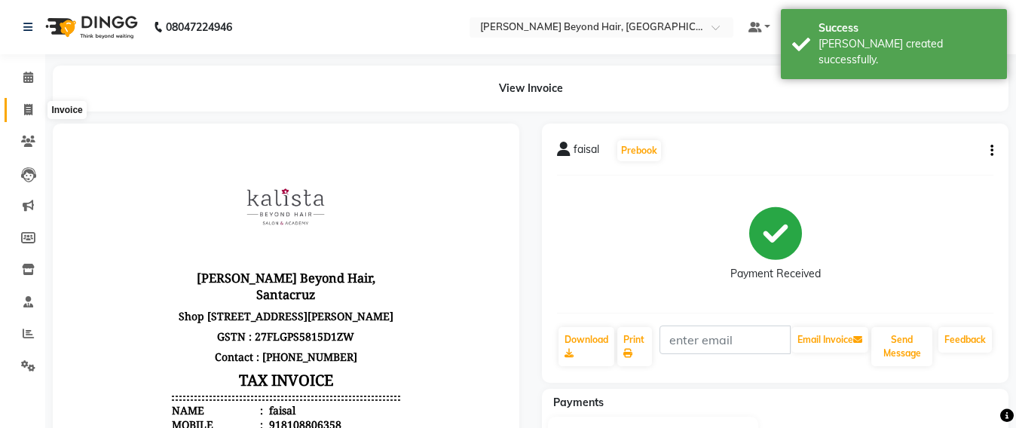
click at [32, 105] on icon at bounding box center [28, 109] width 8 height 11
select select "service"
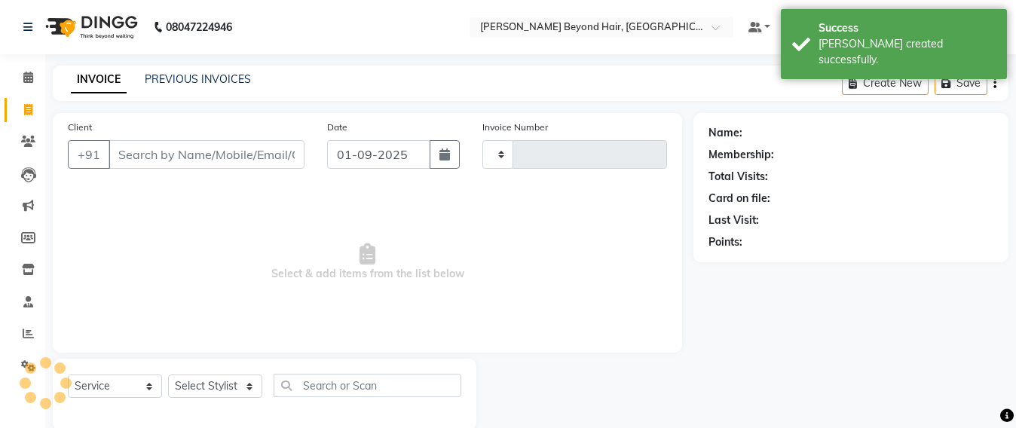
scroll to position [25, 0]
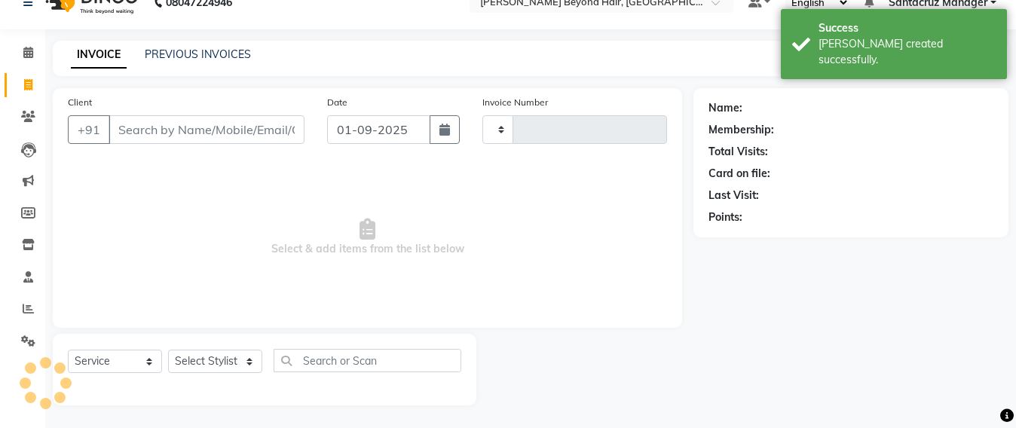
type input "6356"
select select "6357"
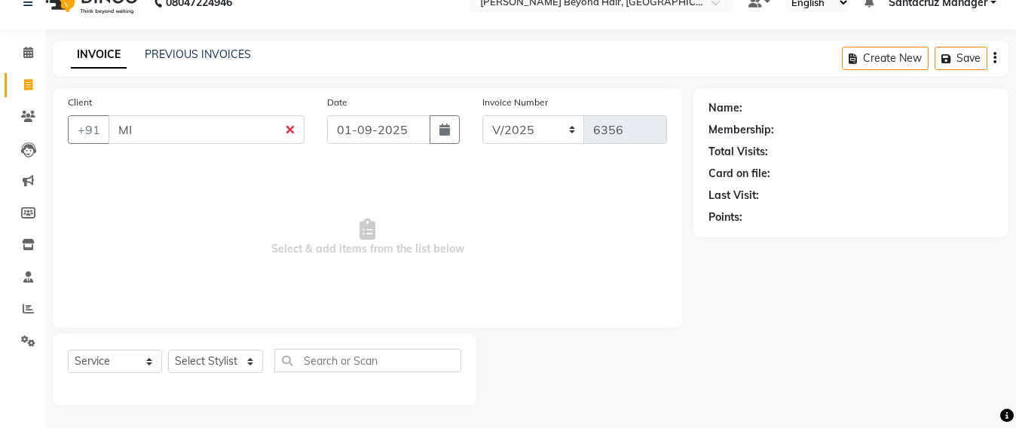
type input "M"
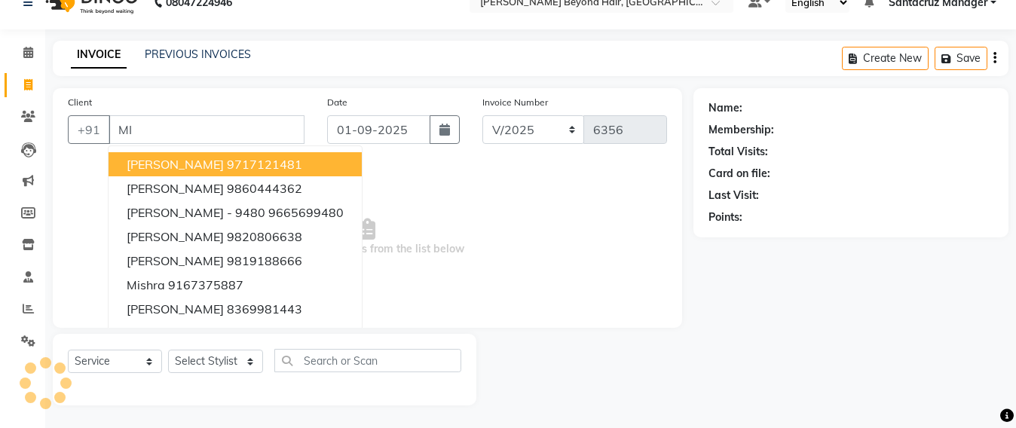
type input "M"
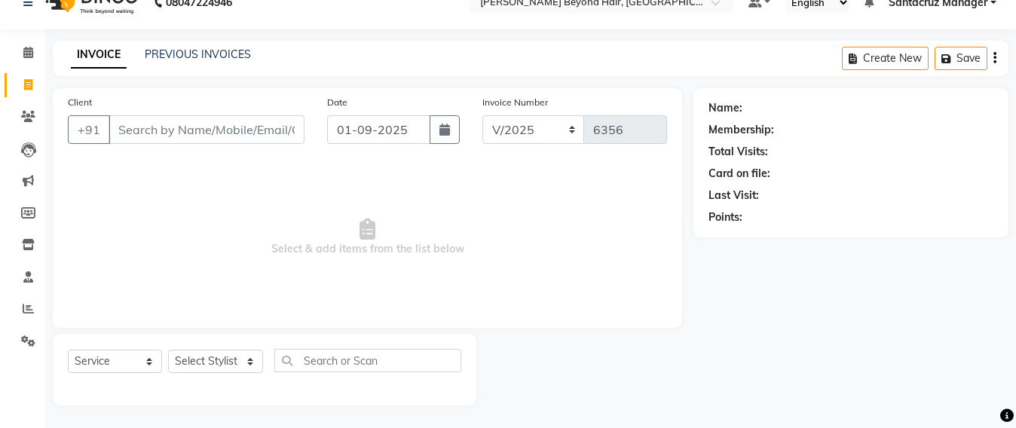
type input "8"
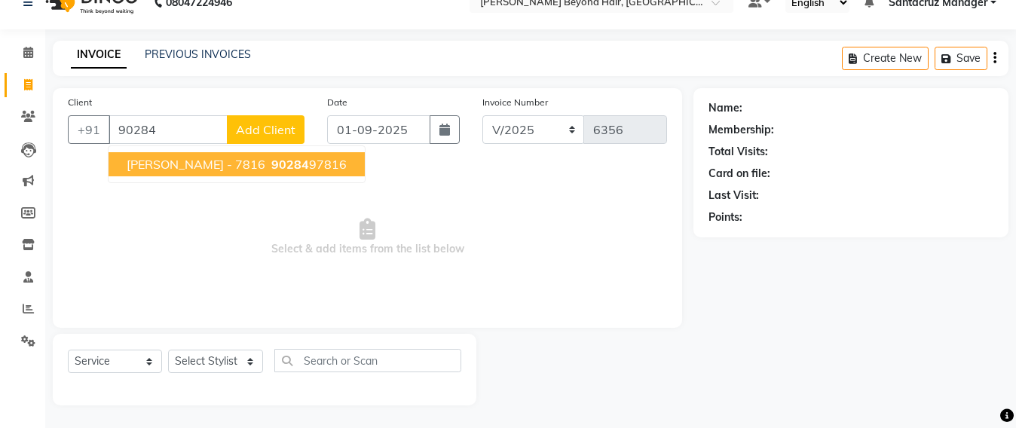
click at [212, 167] on span "[PERSON_NAME] - 7816" at bounding box center [196, 164] width 139 height 15
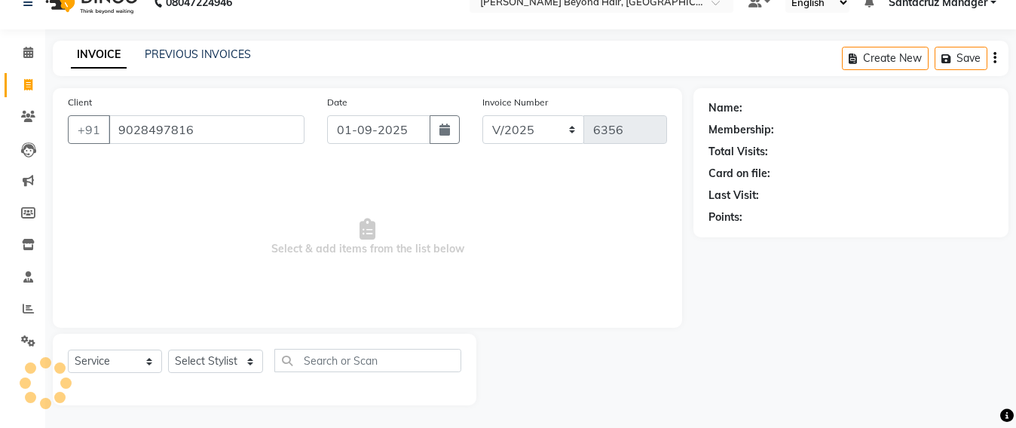
type input "9028497816"
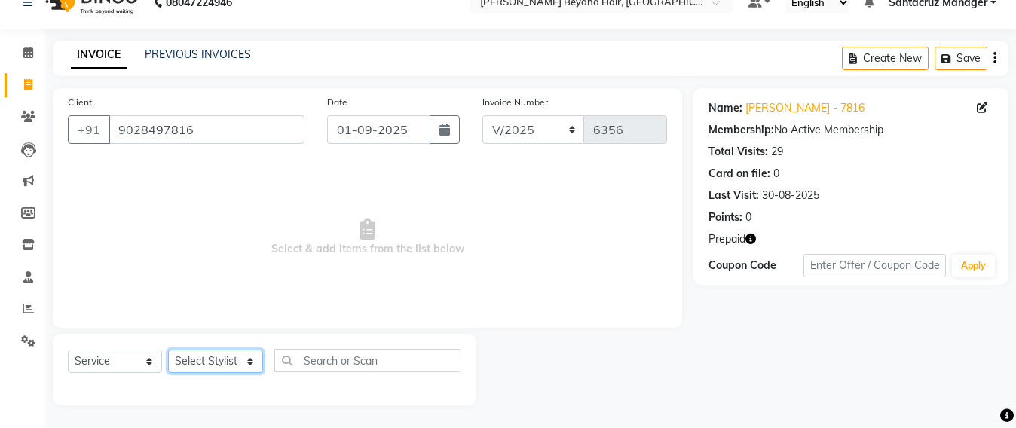
click at [187, 355] on select "Select Stylist Admin [PERSON_NAME] Sankat [PERSON_NAME] [PERSON_NAME] [PERSON_N…" at bounding box center [215, 361] width 95 height 23
select select "47842"
click at [168, 350] on select "Select Stylist Admin [PERSON_NAME] Sankat [PERSON_NAME] [PERSON_NAME] [PERSON_N…" at bounding box center [215, 361] width 95 height 23
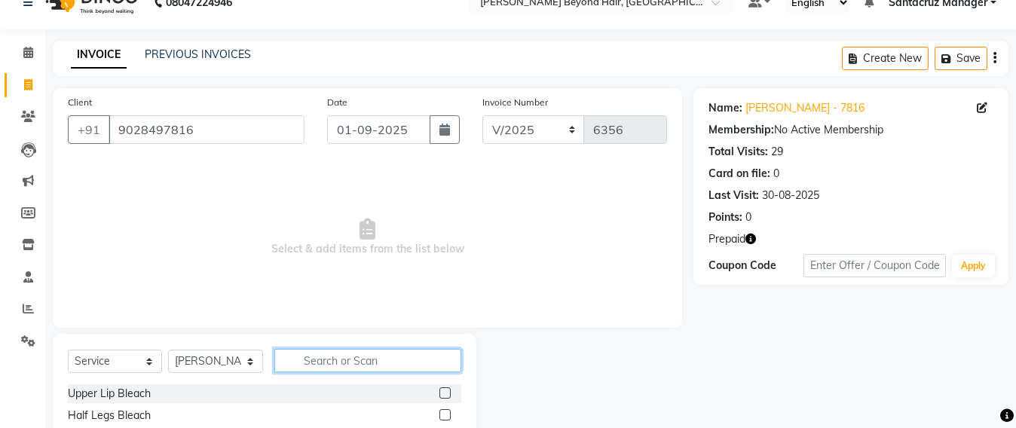
click at [317, 360] on input "text" at bounding box center [367, 360] width 187 height 23
type input "E"
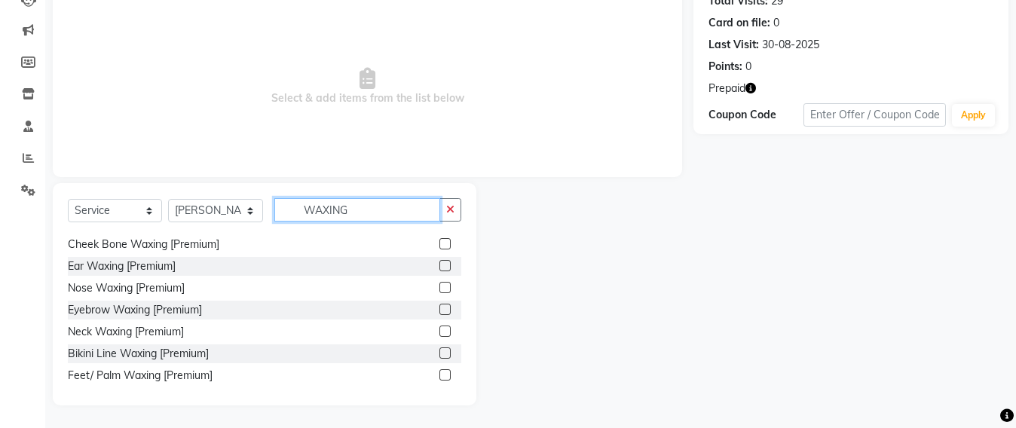
scroll to position [377, 0]
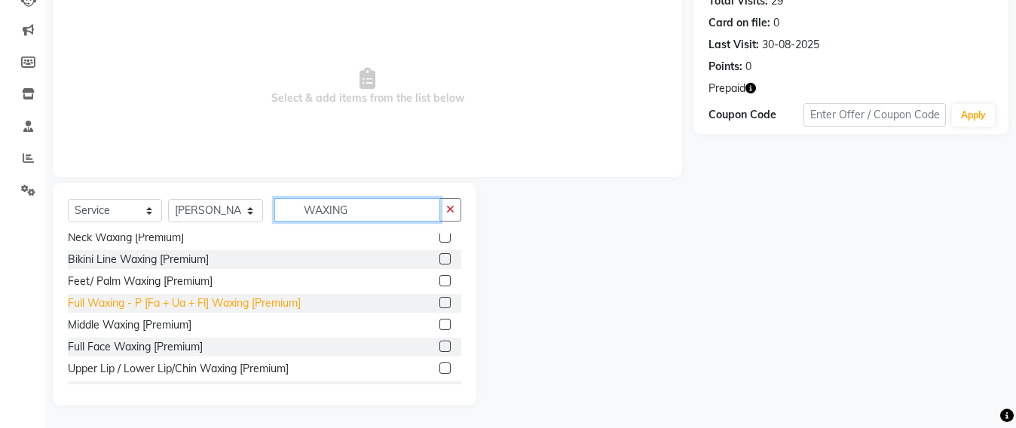
type input "WAXING"
click at [235, 304] on div "Full Waxing - P [Fa + Ua + Fl] Waxing [Premium]" at bounding box center [184, 303] width 233 height 16
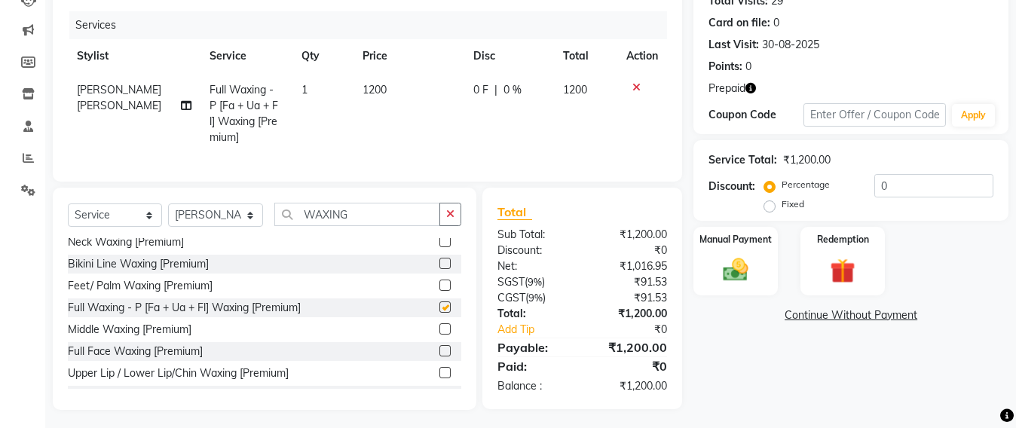
checkbox input "false"
click at [754, 86] on icon "button" at bounding box center [750, 88] width 11 height 11
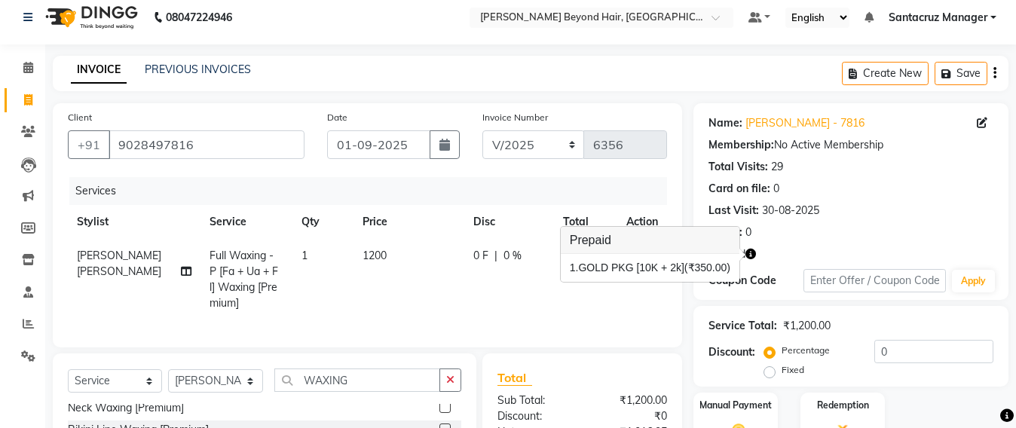
scroll to position [0, 0]
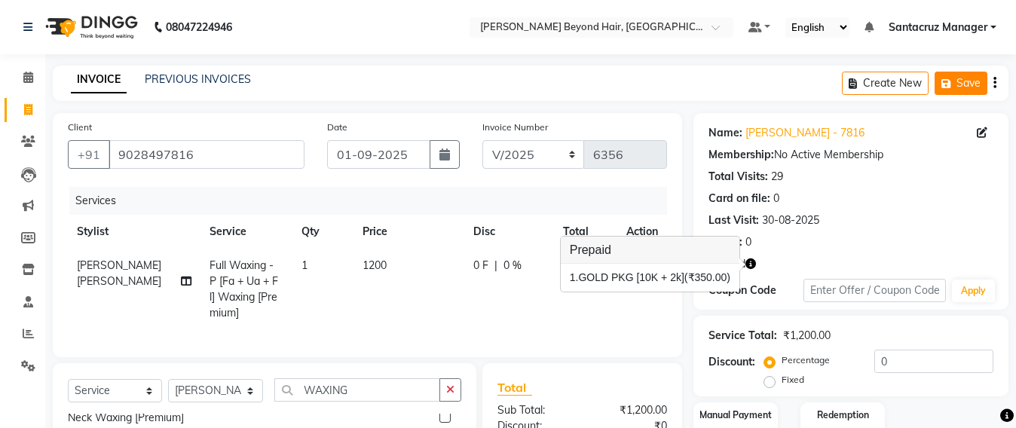
click at [974, 89] on button "Save" at bounding box center [960, 83] width 53 height 23
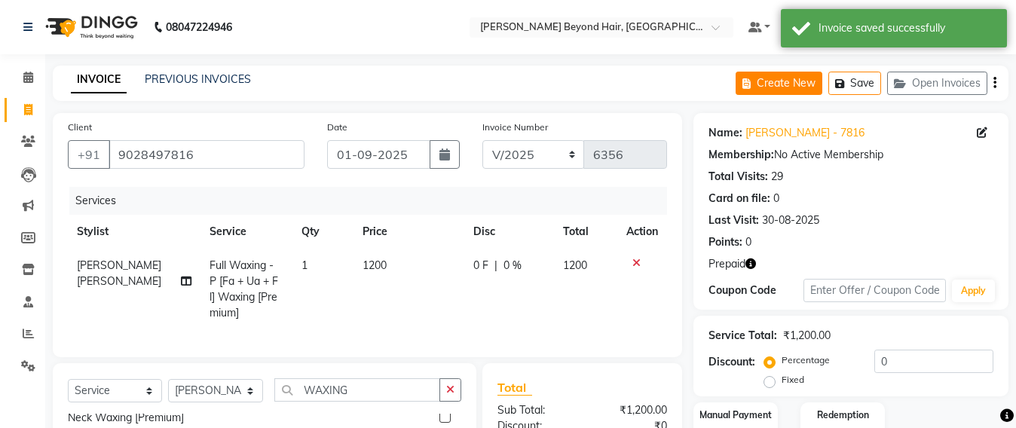
click at [756, 91] on button "Create New" at bounding box center [778, 83] width 87 height 23
select select "service"
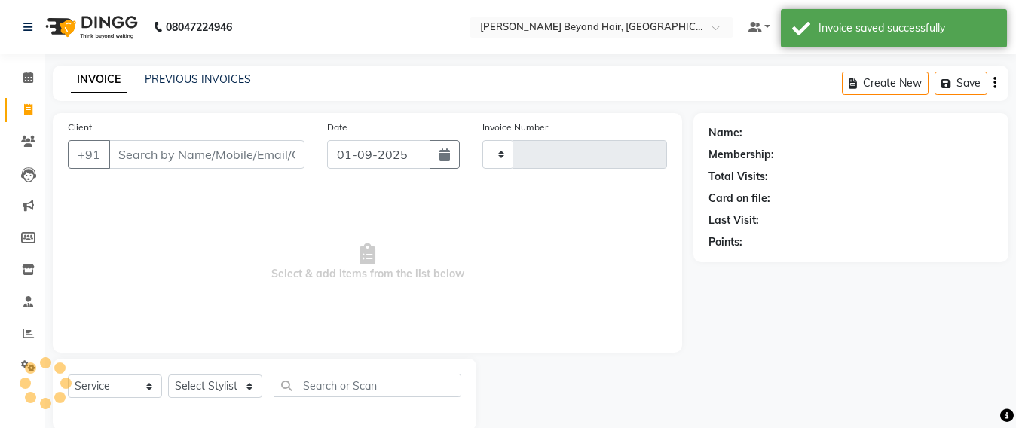
scroll to position [25, 0]
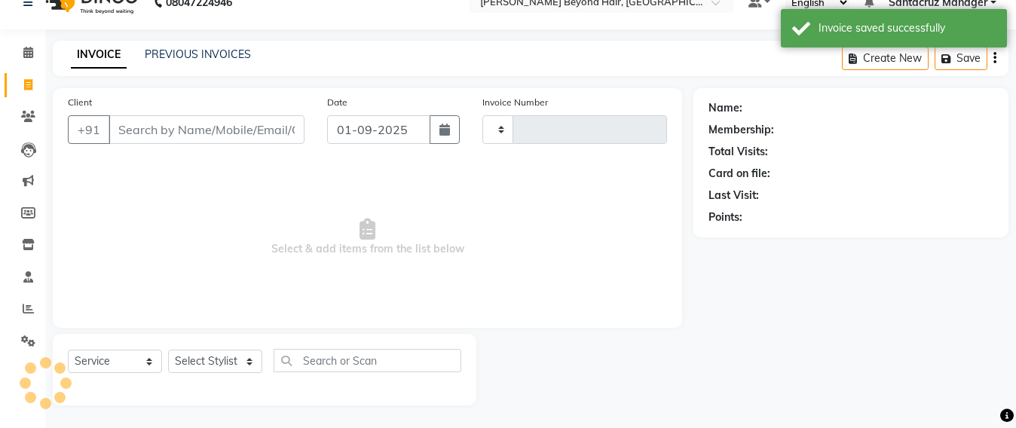
type input "6356"
select select "6357"
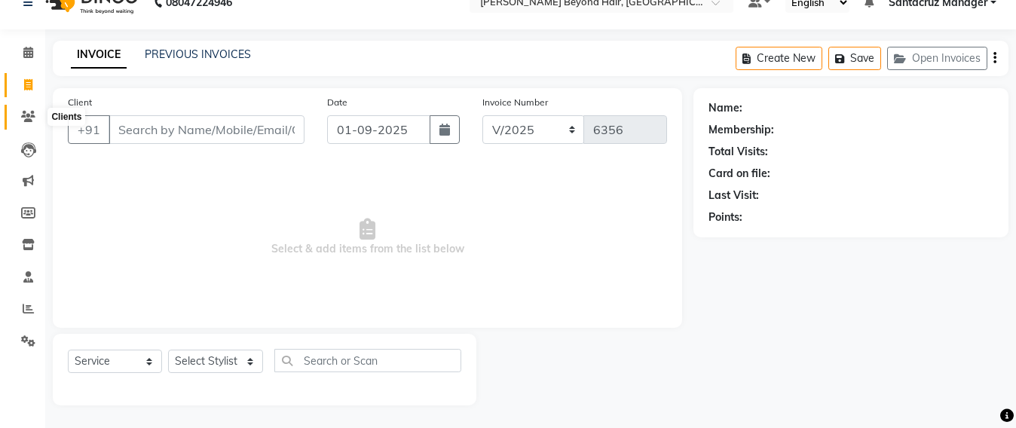
click at [26, 122] on span at bounding box center [28, 116] width 26 height 17
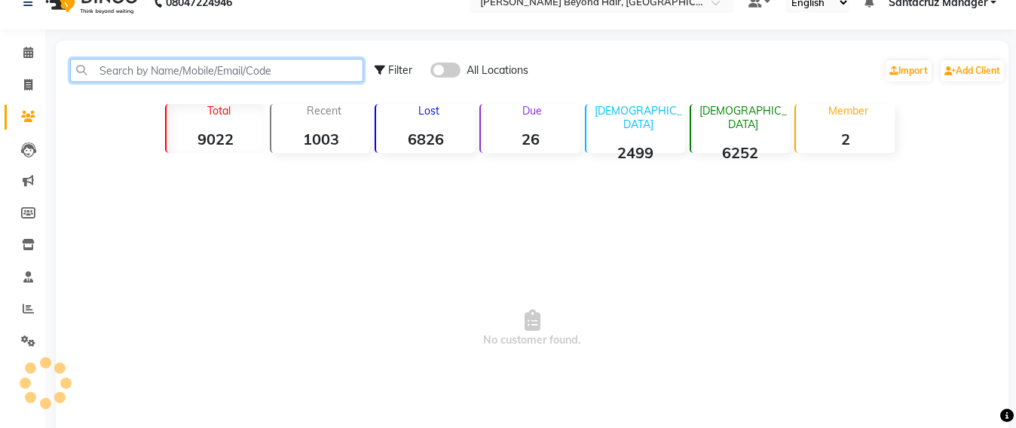
click at [190, 72] on input "text" at bounding box center [216, 70] width 293 height 23
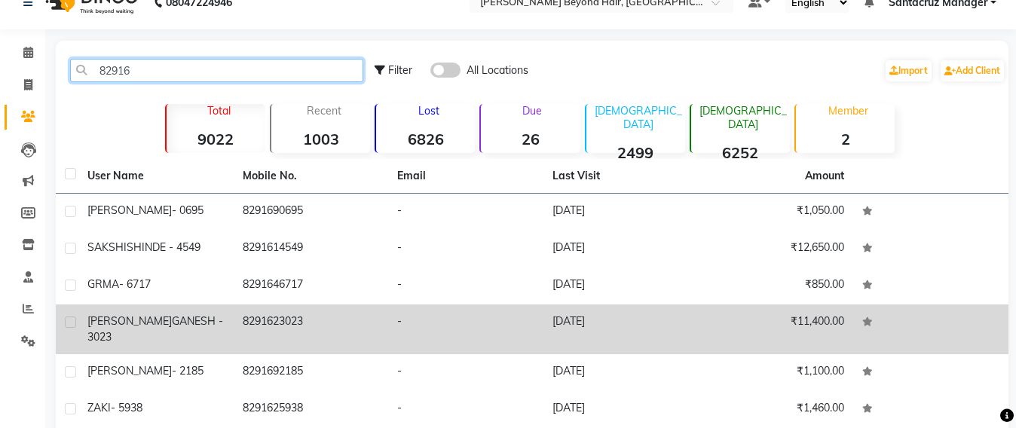
type input "82916"
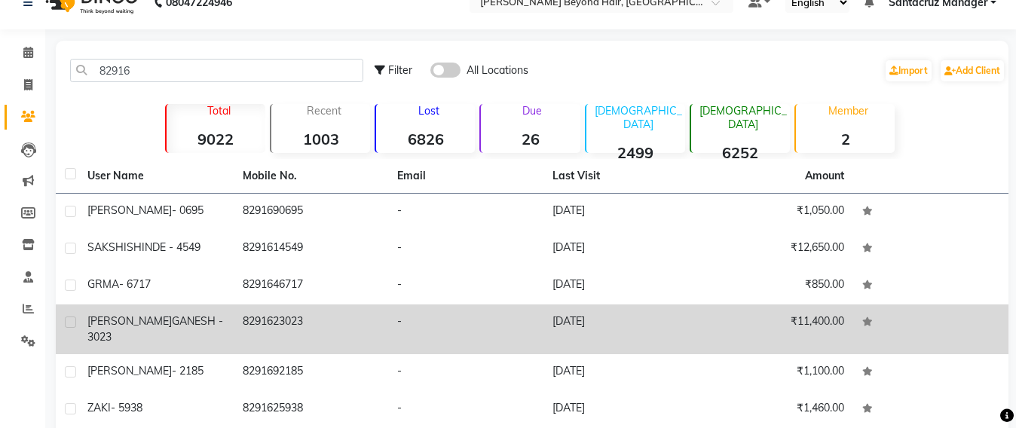
click at [279, 316] on td "8291623023" at bounding box center [311, 329] width 155 height 50
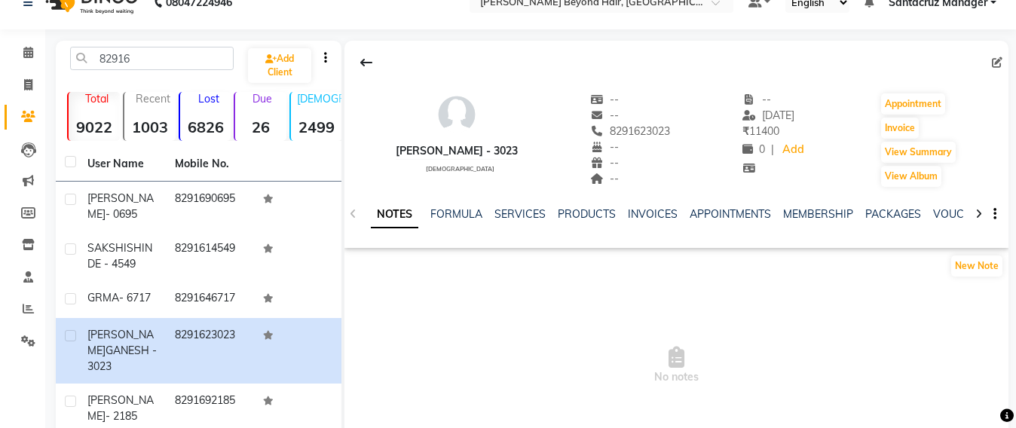
click at [519, 203] on div "NOTES FORMULA SERVICES PRODUCTS INVOICES APPOINTMENTS MEMBERSHIP PACKAGES VOUCH…" at bounding box center [676, 214] width 664 height 52
click at [519, 213] on link "SERVICES" at bounding box center [519, 214] width 51 height 14
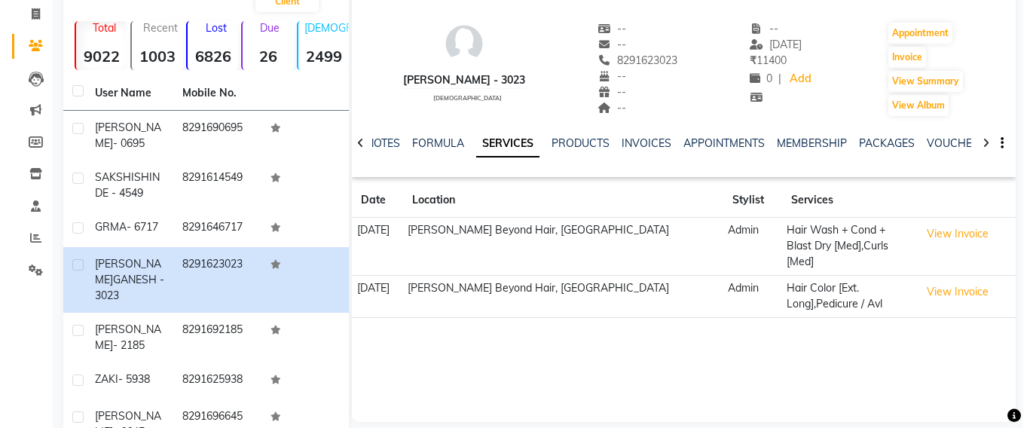
scroll to position [197, 0]
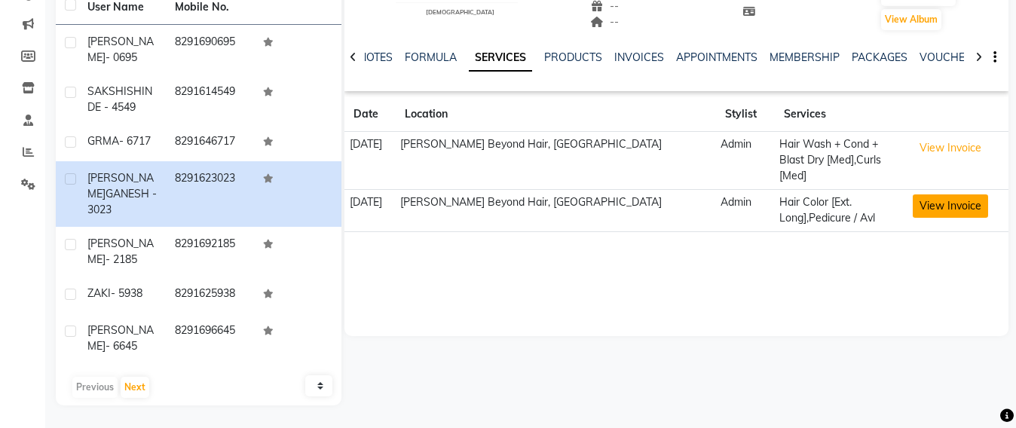
click at [957, 194] on button "View Invoice" at bounding box center [949, 205] width 75 height 23
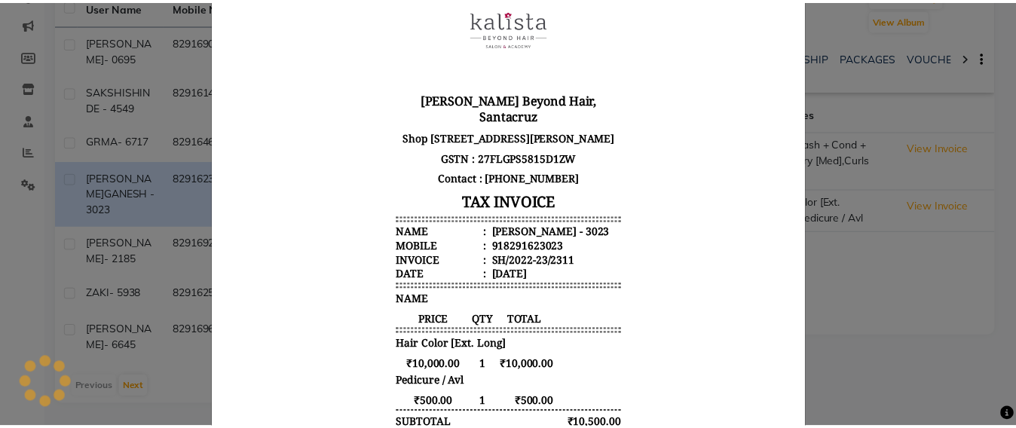
scroll to position [188, 0]
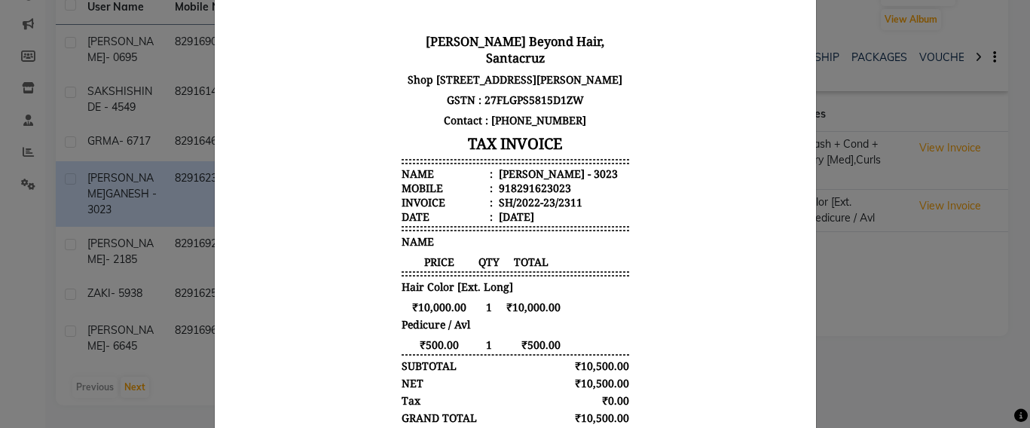
click at [869, 314] on ngb-modal-window "INVOICE View Invoice Close" at bounding box center [515, 214] width 1030 height 428
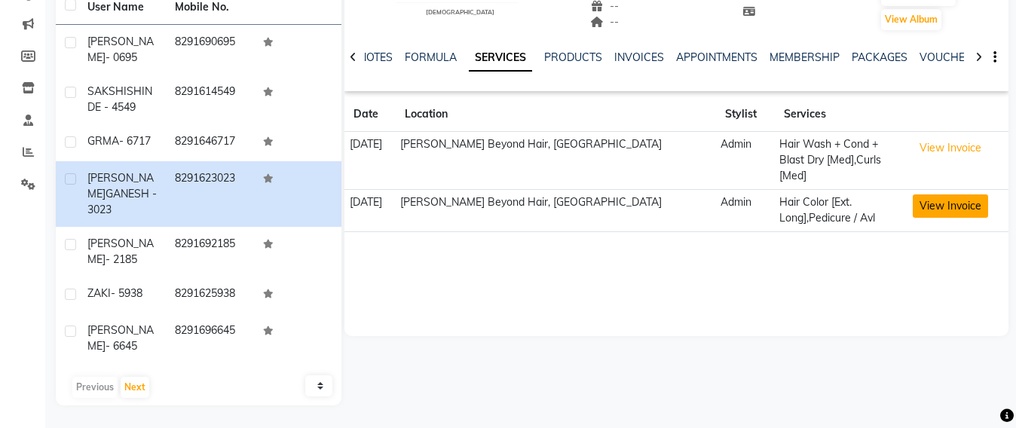
click at [940, 194] on button "View Invoice" at bounding box center [949, 205] width 75 height 23
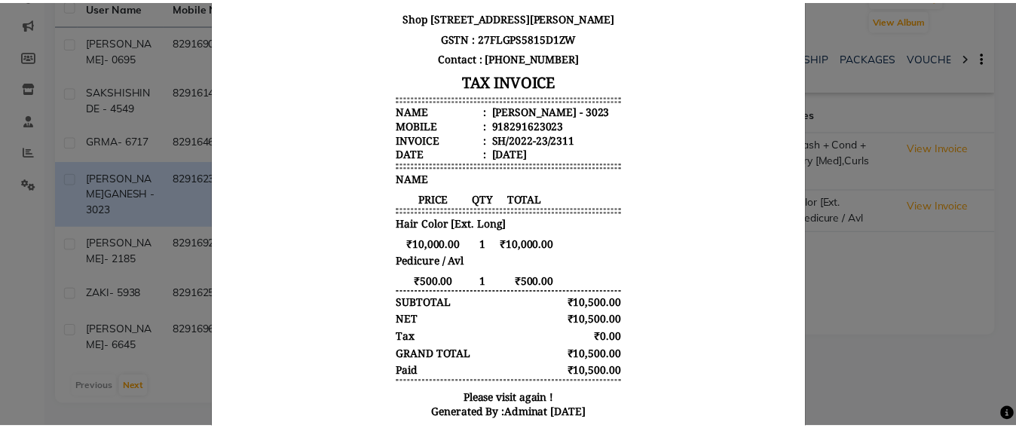
scroll to position [283, 0]
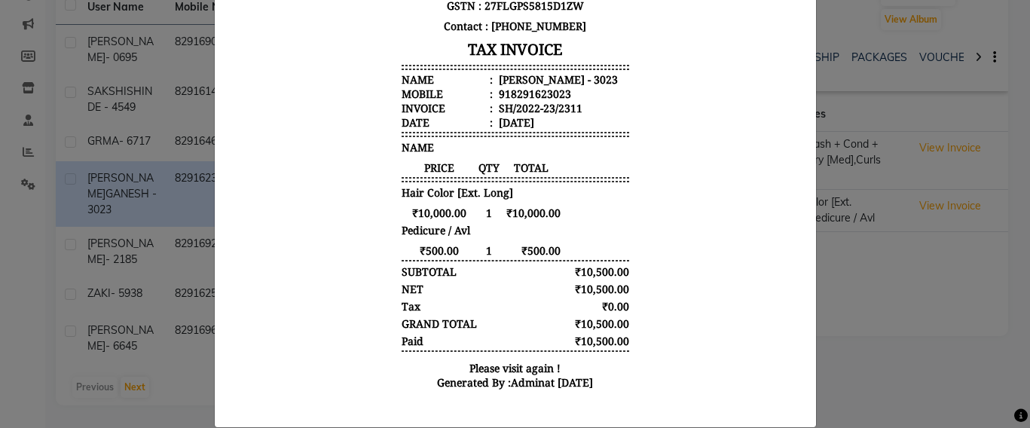
click at [833, 297] on ngb-modal-window "INVOICE View Invoice Close" at bounding box center [515, 214] width 1030 height 428
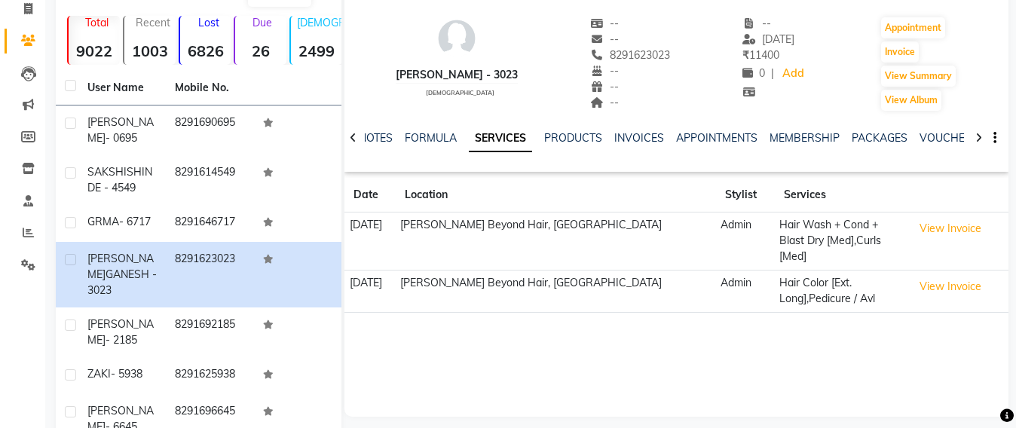
scroll to position [0, 0]
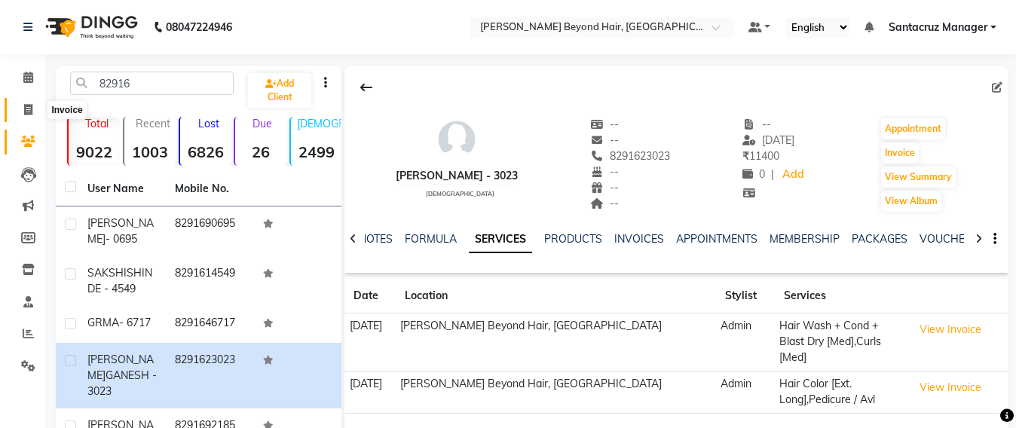
click at [24, 109] on icon at bounding box center [28, 109] width 8 height 11
select select "service"
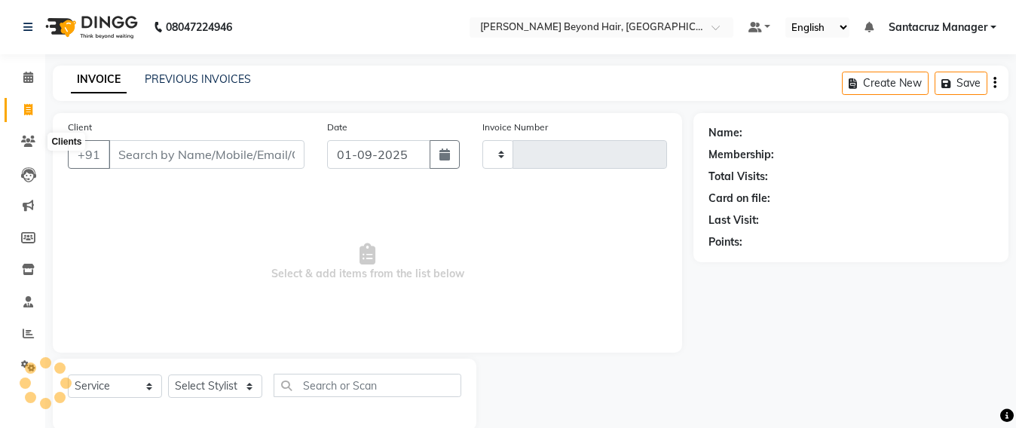
scroll to position [25, 0]
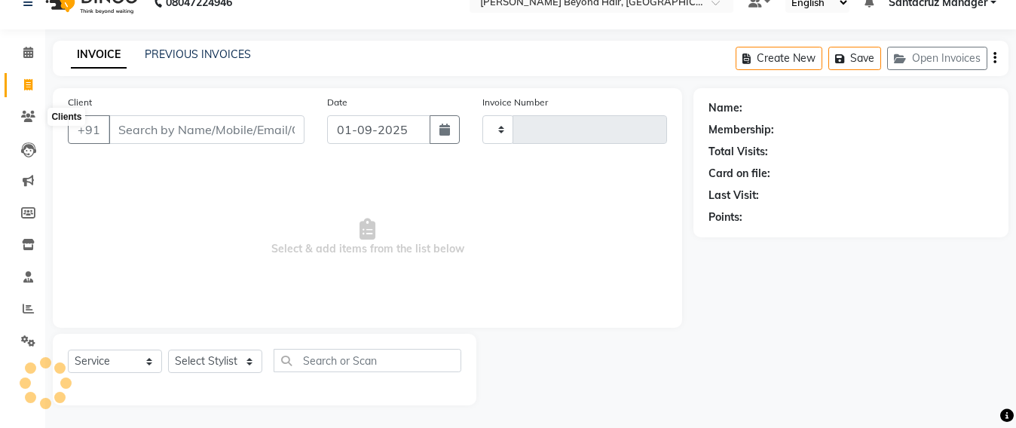
type input "6356"
select select "6357"
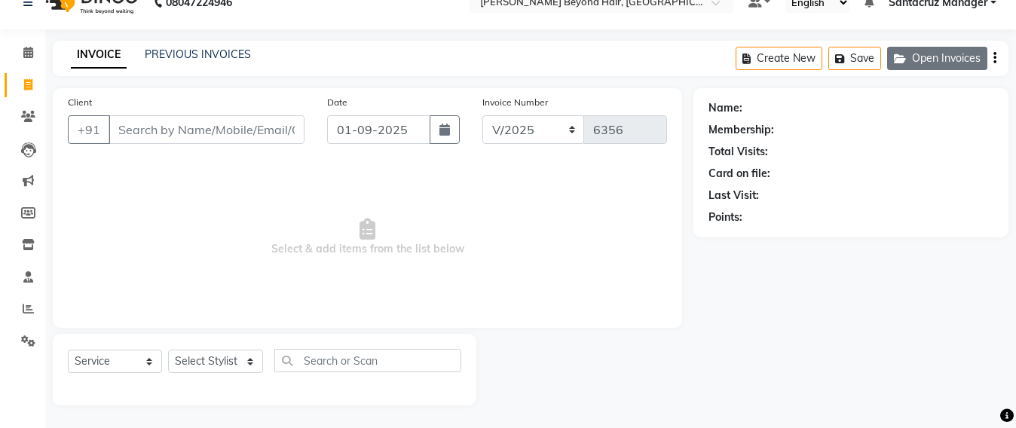
click at [916, 67] on button "Open Invoices" at bounding box center [937, 58] width 100 height 23
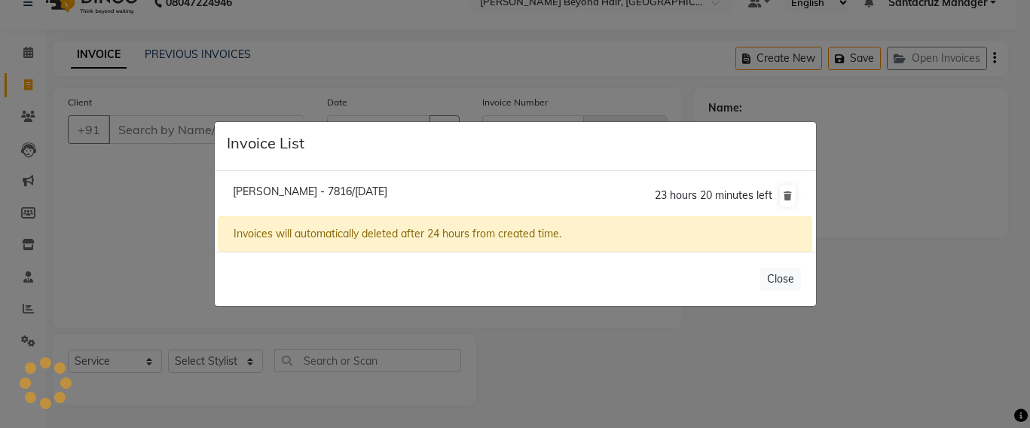
click at [387, 191] on span "[PERSON_NAME] - 7816/[DATE]" at bounding box center [310, 192] width 154 height 14
type input "9028497816"
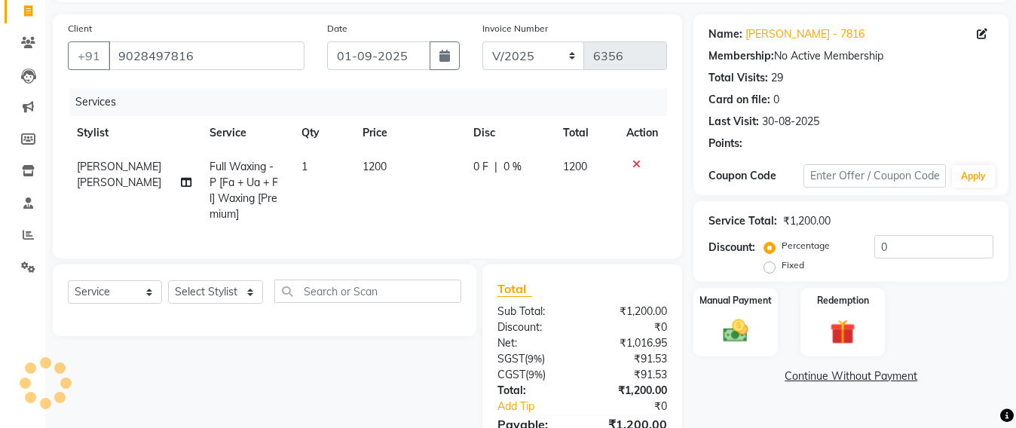
scroll to position [0, 0]
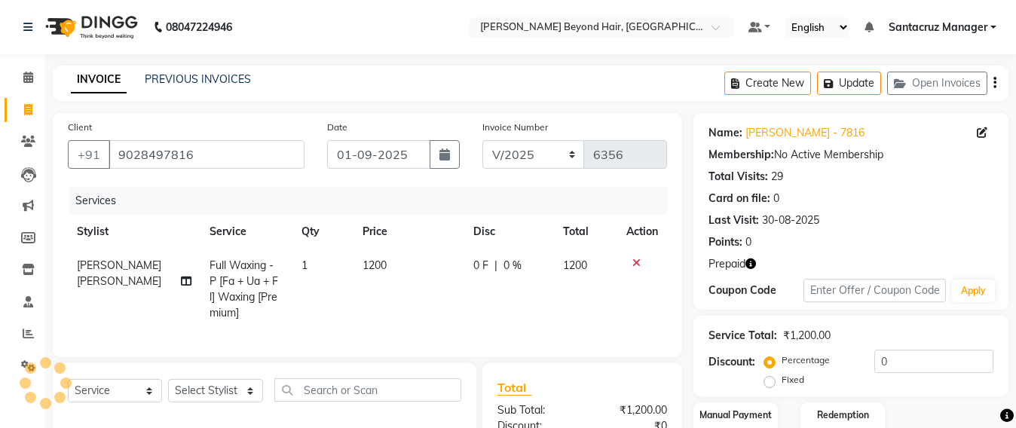
click at [751, 260] on icon "button" at bounding box center [750, 263] width 11 height 11
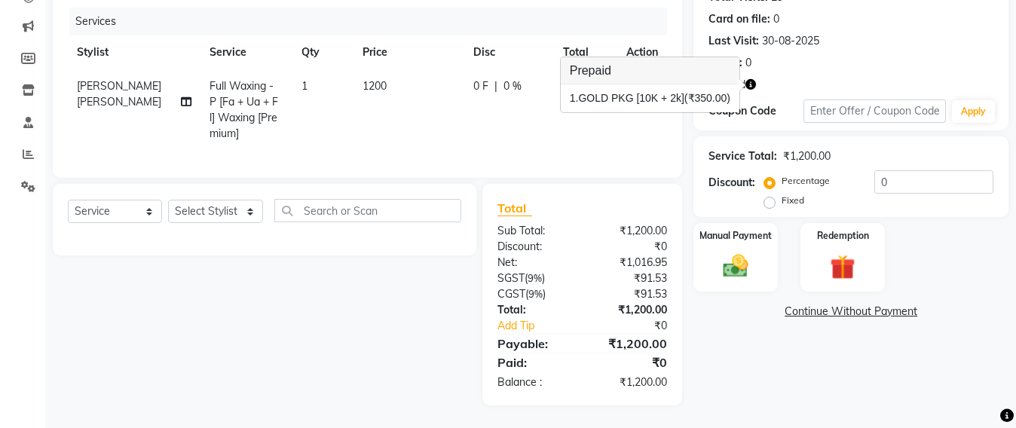
scroll to position [194, 0]
click at [735, 261] on img at bounding box center [735, 266] width 42 height 30
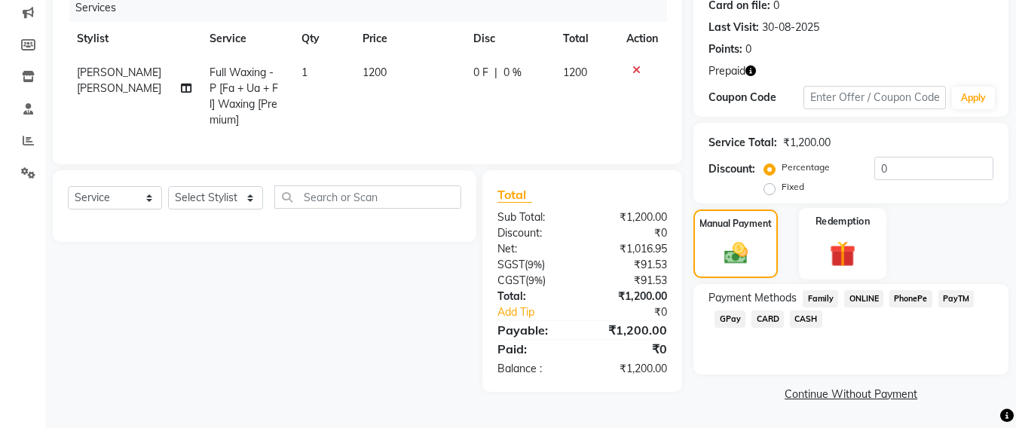
click at [848, 250] on img at bounding box center [842, 253] width 42 height 32
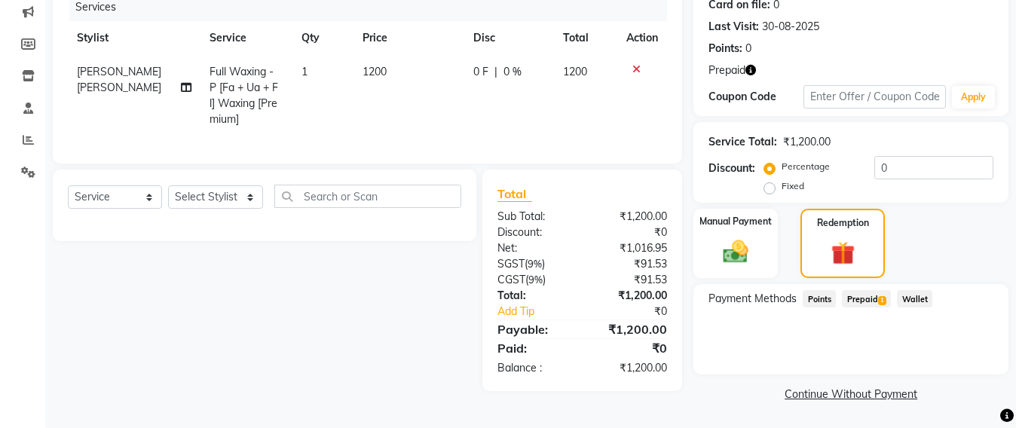
click at [860, 300] on span "Prepaid 1" at bounding box center [866, 298] width 49 height 17
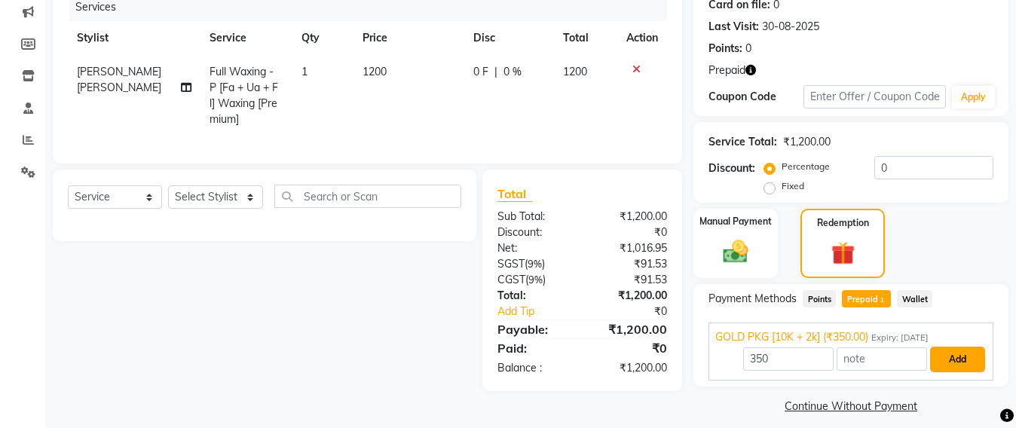
click at [949, 357] on button "Add" at bounding box center [957, 360] width 55 height 26
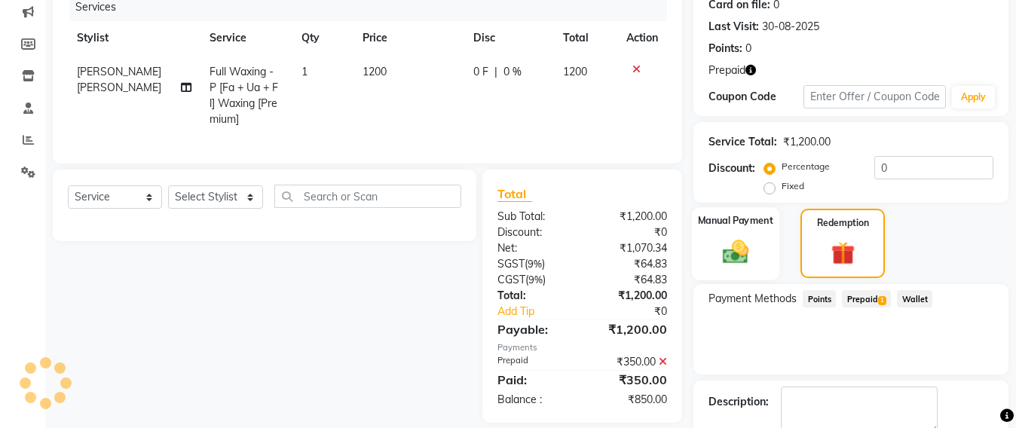
click at [729, 253] on img at bounding box center [735, 252] width 42 height 30
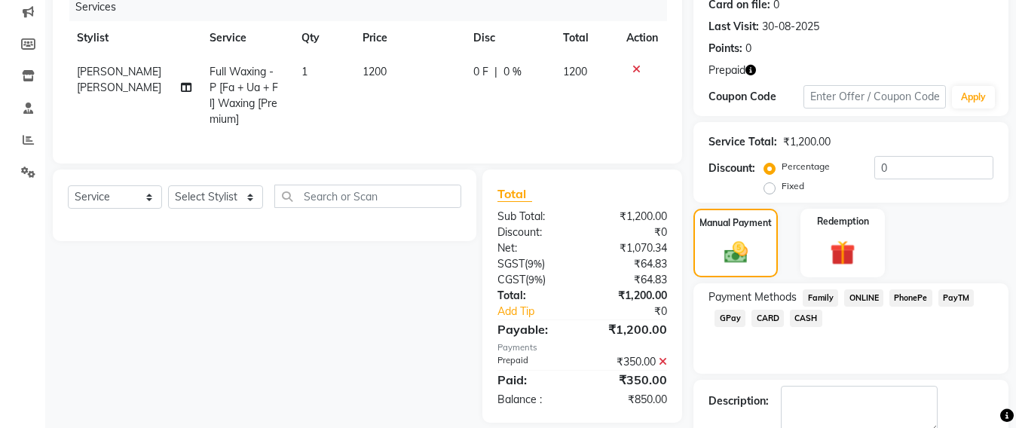
click at [808, 322] on span "CASH" at bounding box center [806, 318] width 32 height 17
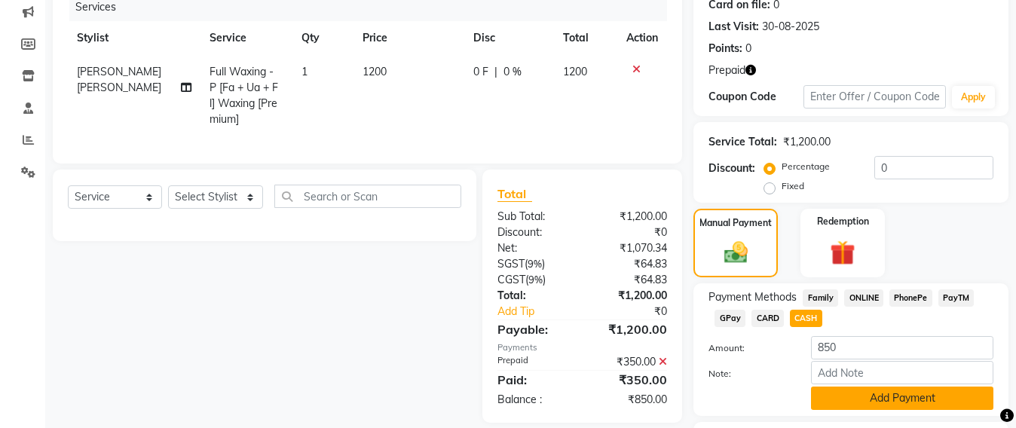
click at [903, 406] on button "Add Payment" at bounding box center [902, 398] width 182 height 23
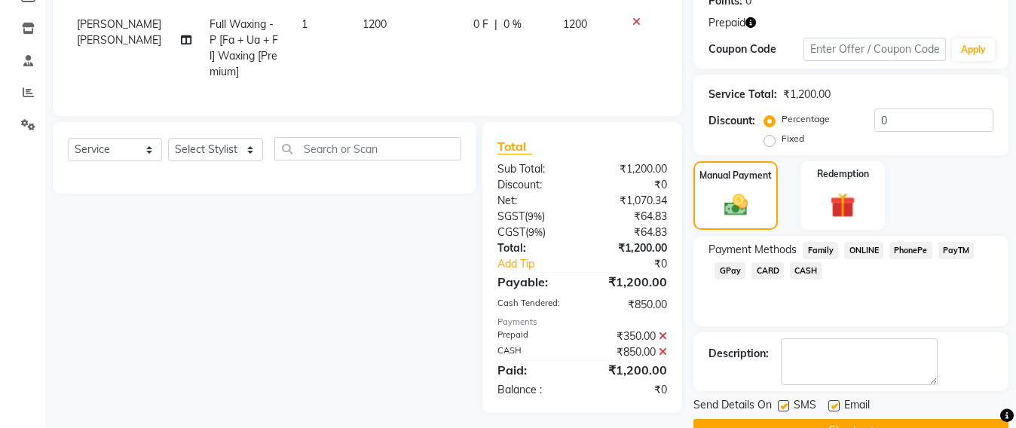
scroll to position [278, 0]
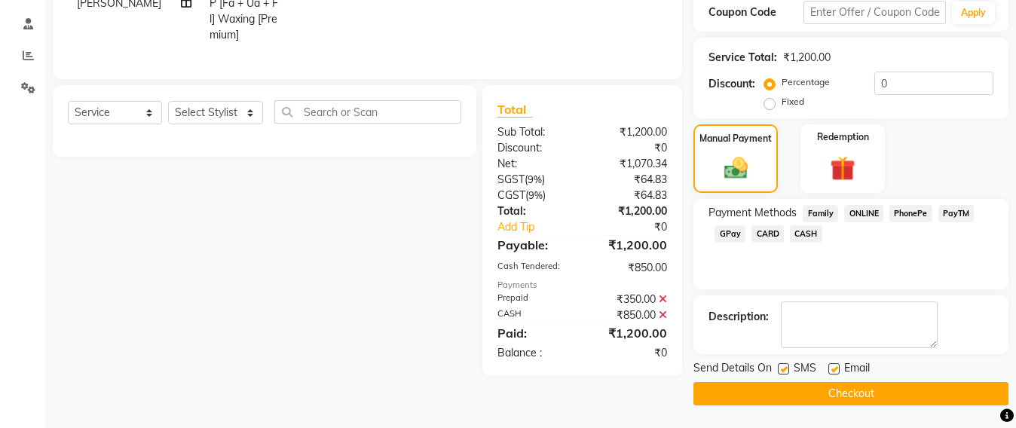
click at [883, 392] on button "Checkout" at bounding box center [850, 393] width 315 height 23
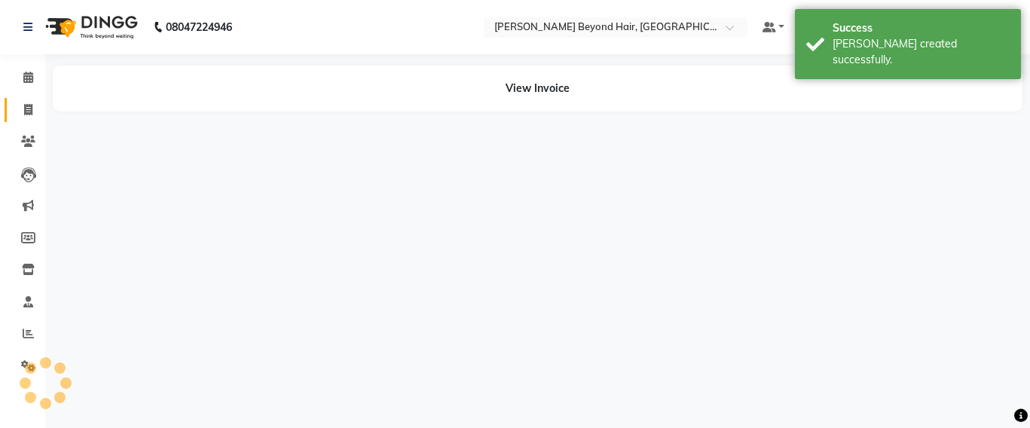
click at [15, 118] on link "Invoice" at bounding box center [23, 110] width 36 height 25
select select "service"
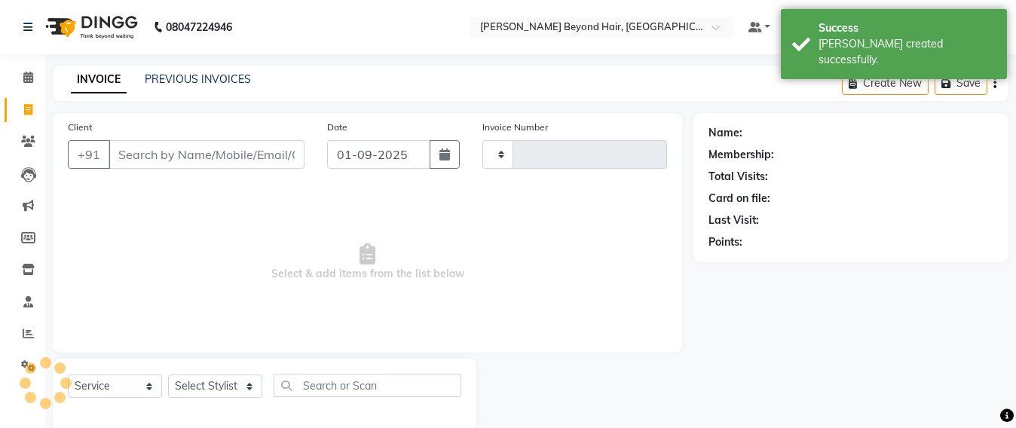
type input "6357"
select select "6357"
